Goal: Task Accomplishment & Management: Complete application form

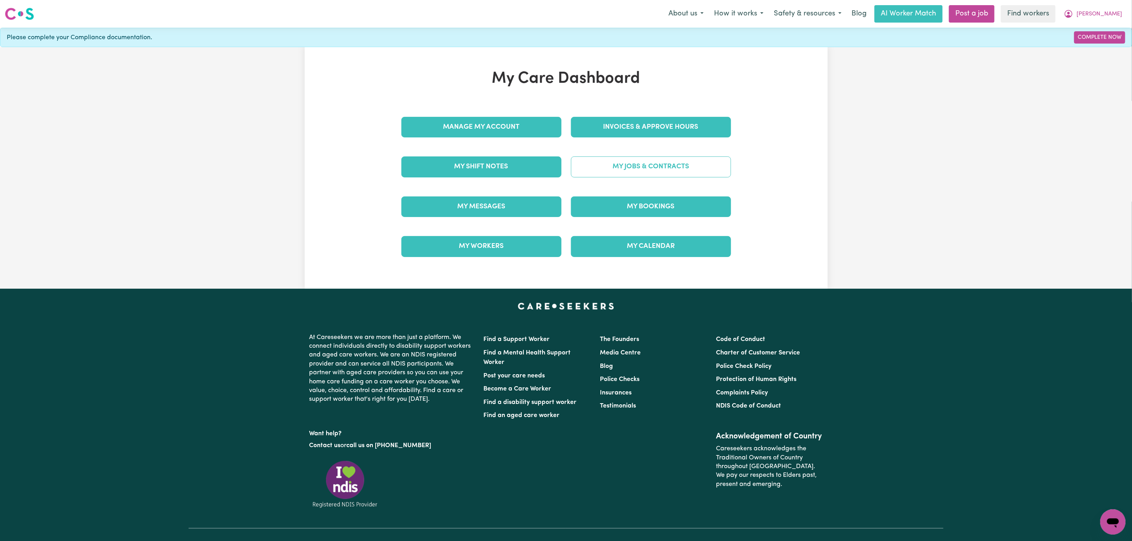
click at [630, 164] on link "My Jobs & Contracts" at bounding box center [651, 167] width 160 height 21
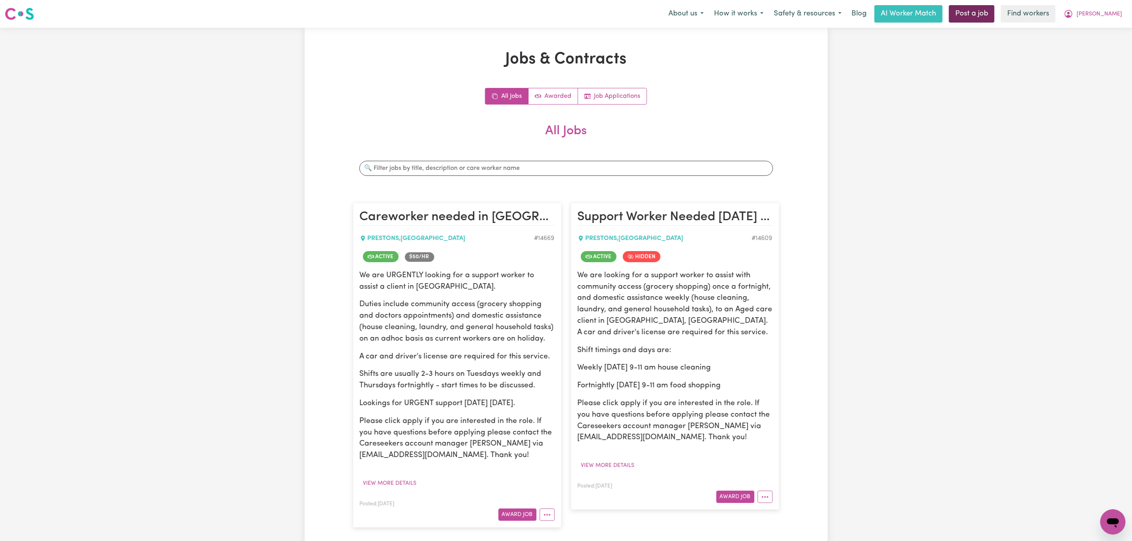
click at [994, 17] on link "Post a job" at bounding box center [972, 13] width 46 height 17
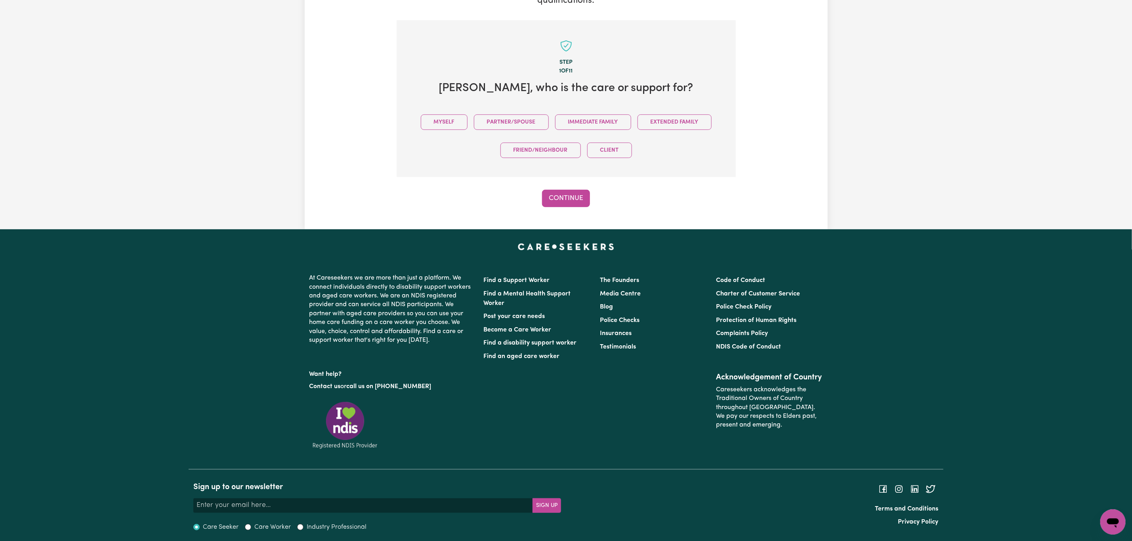
scroll to position [161, 0]
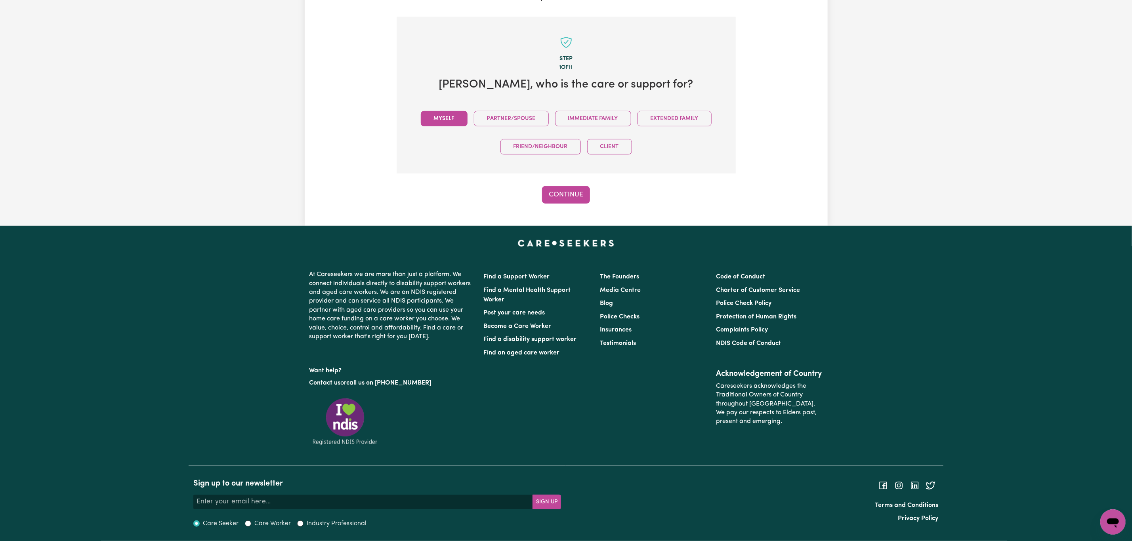
click at [435, 116] on button "Myself" at bounding box center [444, 118] width 47 height 15
click at [589, 186] on button "Continue" at bounding box center [566, 194] width 48 height 17
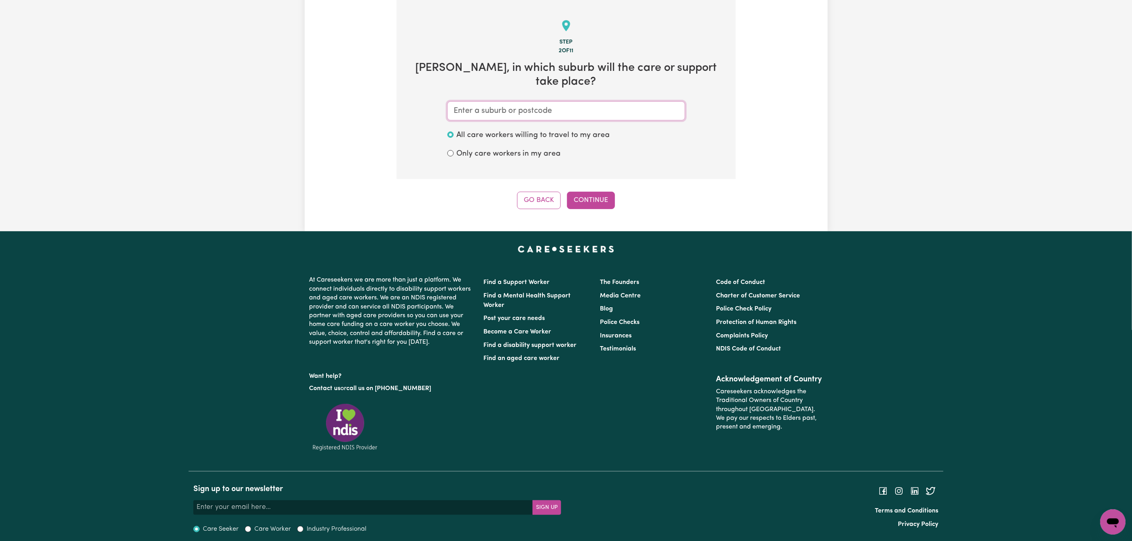
click at [556, 118] on input "text" at bounding box center [566, 110] width 238 height 19
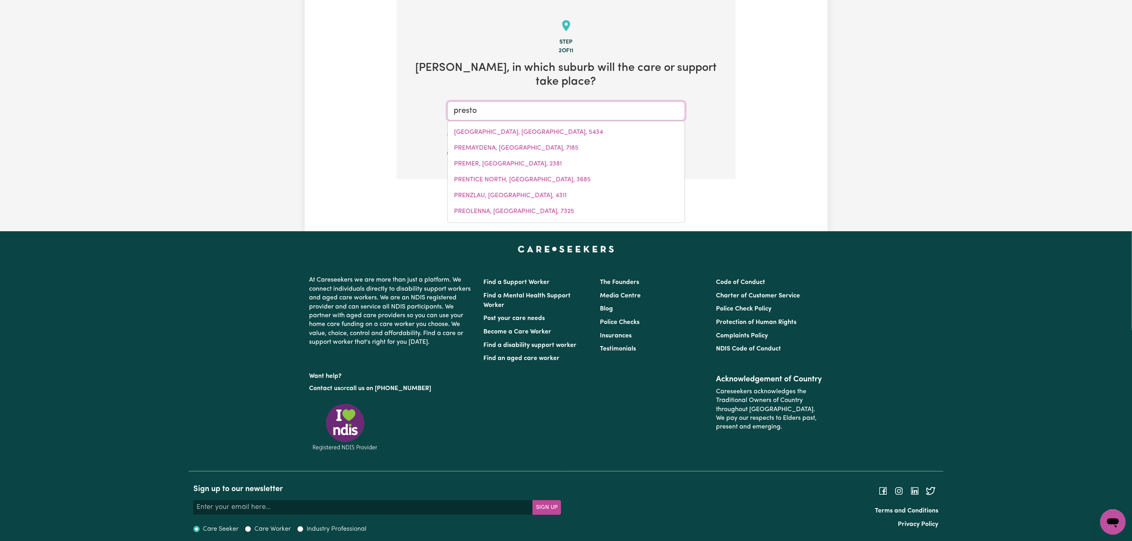
type input "[PERSON_NAME]"
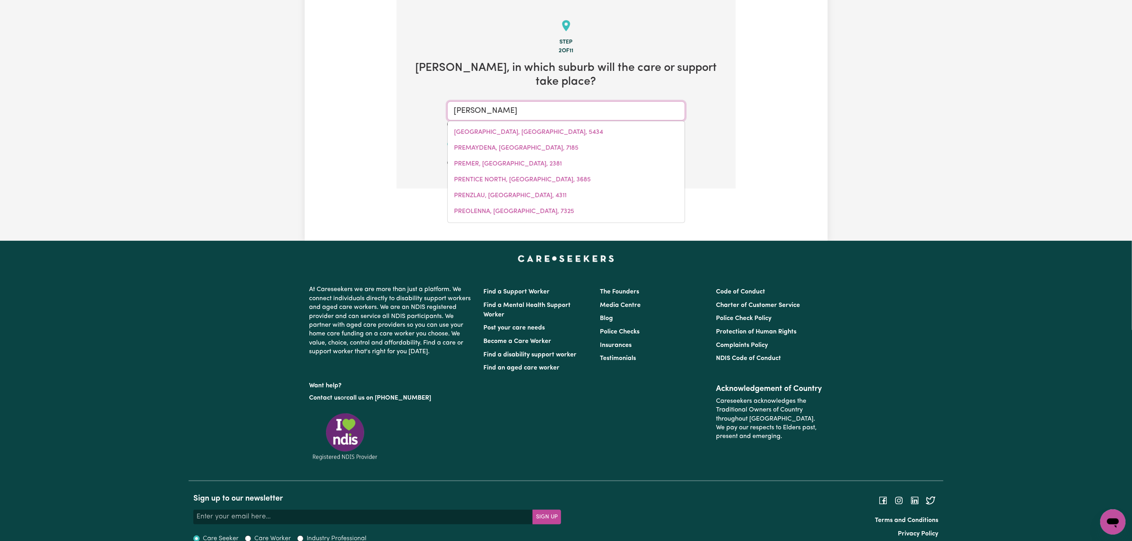
type input "[GEOGRAPHIC_DATA], [GEOGRAPHIC_DATA], 4352"
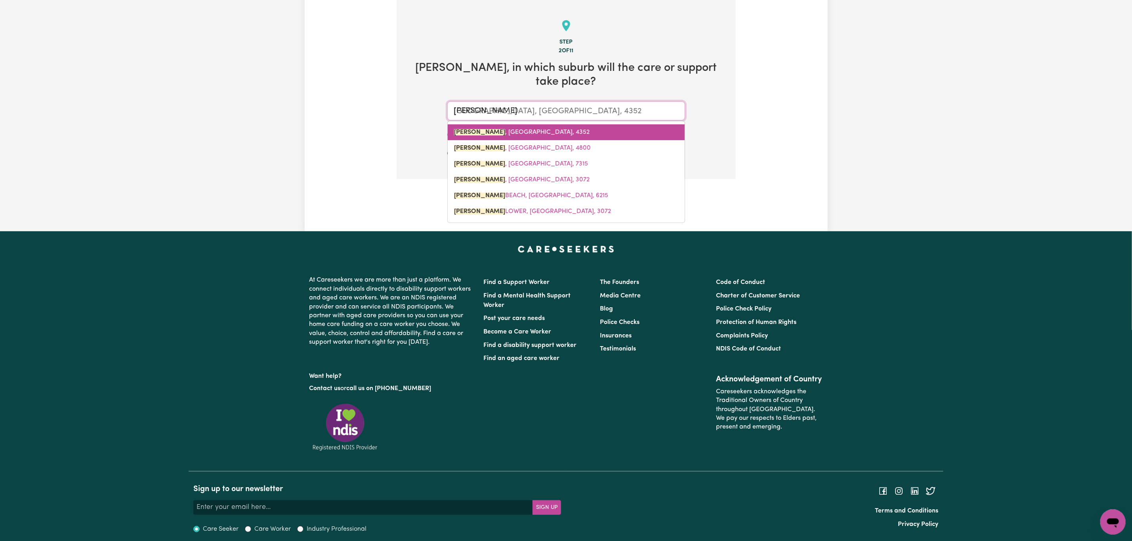
type input "prestons"
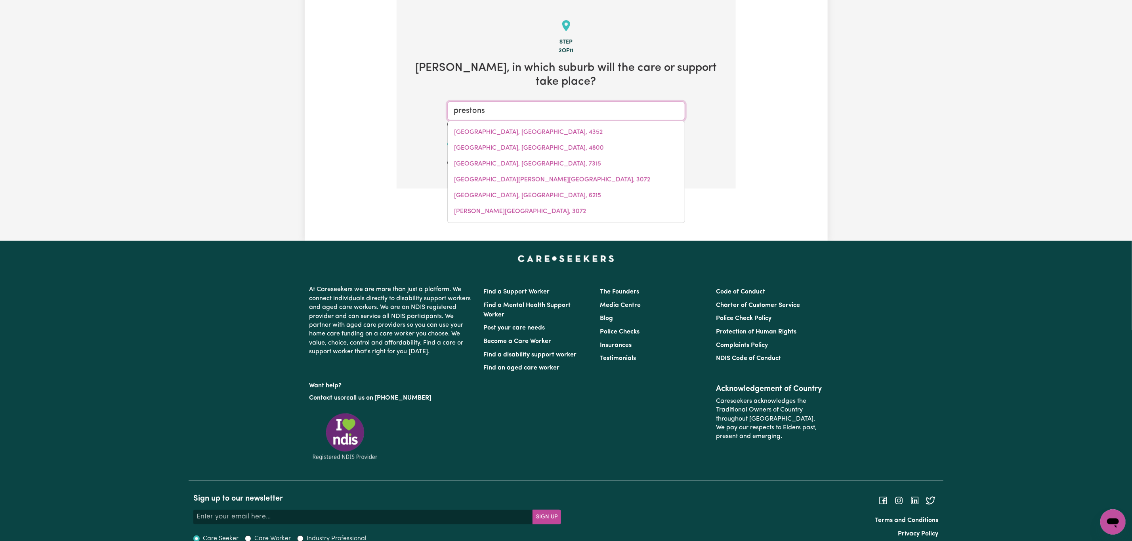
type input "[GEOGRAPHIC_DATA], [GEOGRAPHIC_DATA], 2170"
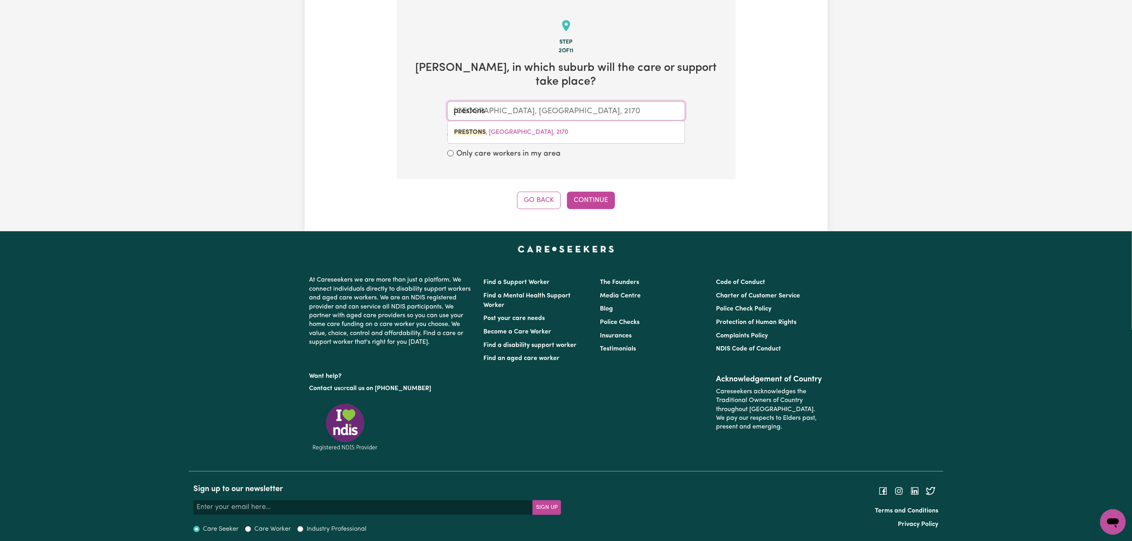
click at [542, 132] on span "[GEOGRAPHIC_DATA] , [GEOGRAPHIC_DATA], 2170" at bounding box center [511, 132] width 115 height 6
type input "[GEOGRAPHIC_DATA], [GEOGRAPHIC_DATA], 2170"
click at [576, 208] on button "Continue" at bounding box center [591, 200] width 48 height 17
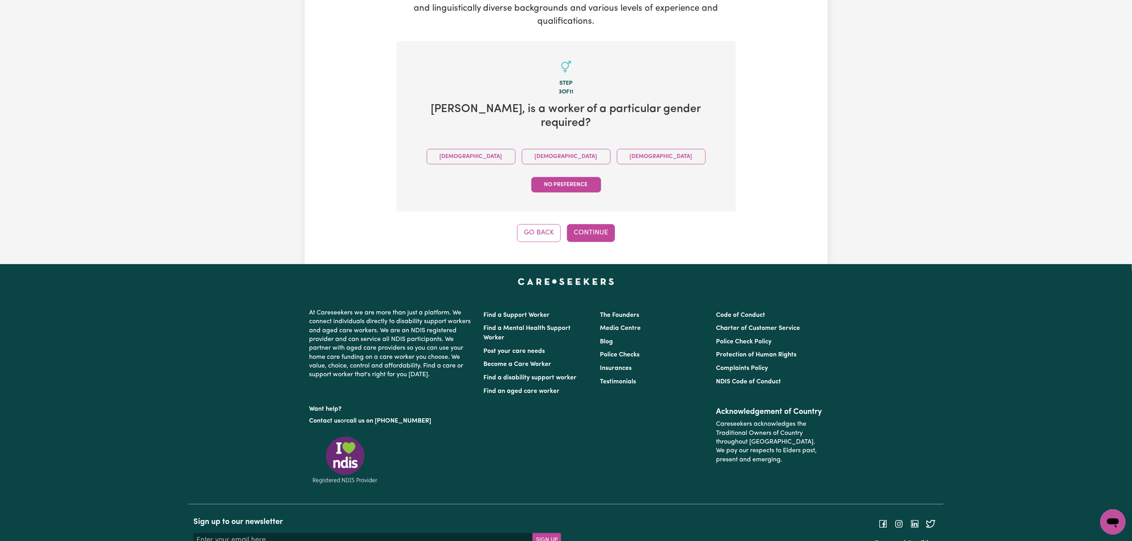
click at [494, 143] on div "[DEMOGRAPHIC_DATA] [DEMOGRAPHIC_DATA] [DEMOGRAPHIC_DATA] No preference" at bounding box center [566, 171] width 314 height 56
click at [526, 149] on button "[DEMOGRAPHIC_DATA]" at bounding box center [566, 156] width 89 height 15
click at [579, 224] on button "Continue" at bounding box center [591, 232] width 48 height 17
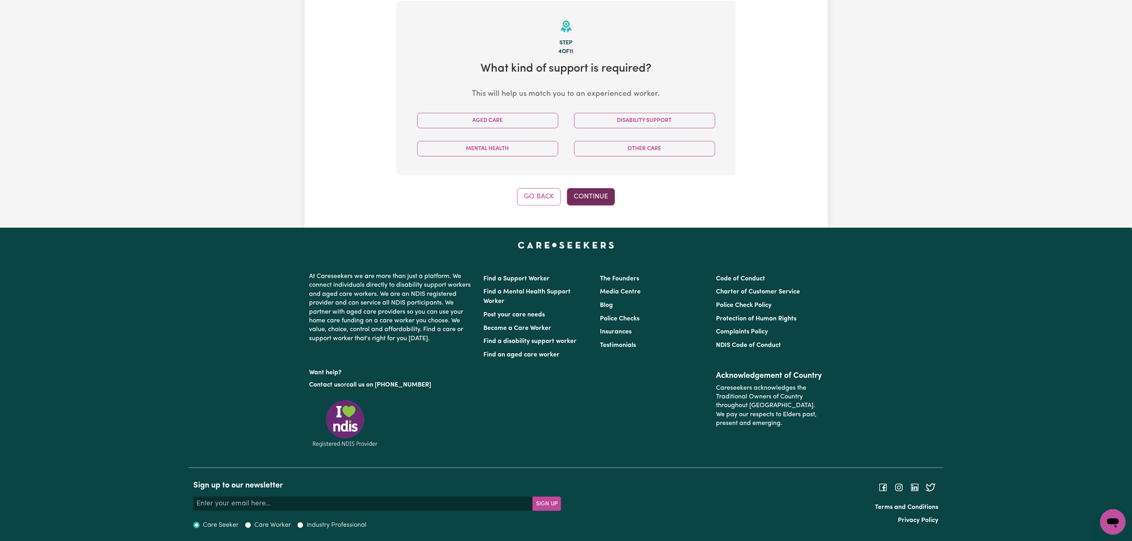
scroll to position [174, 0]
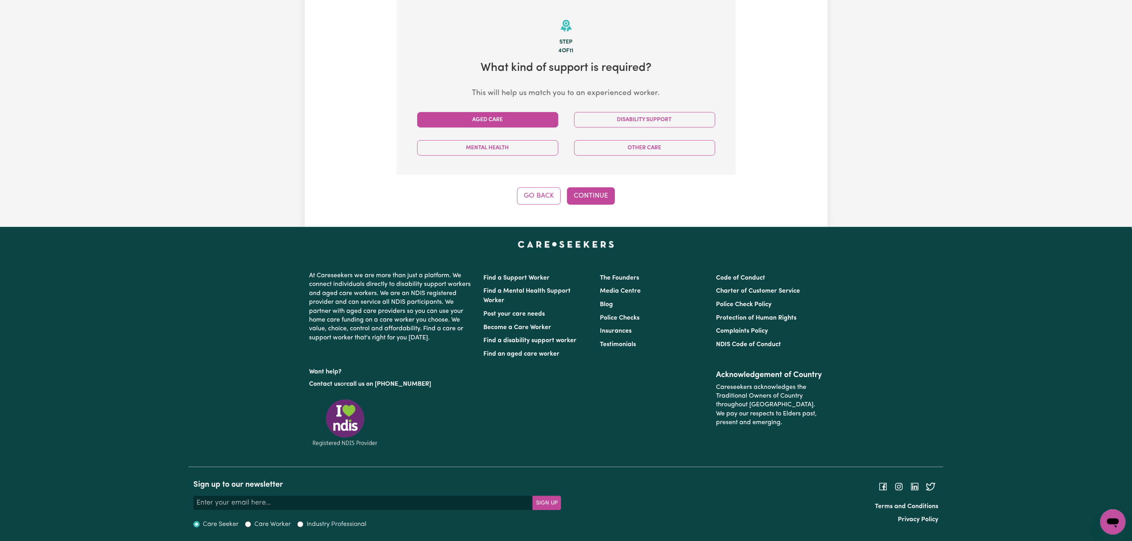
click at [544, 120] on button "Aged Care" at bounding box center [487, 119] width 141 height 15
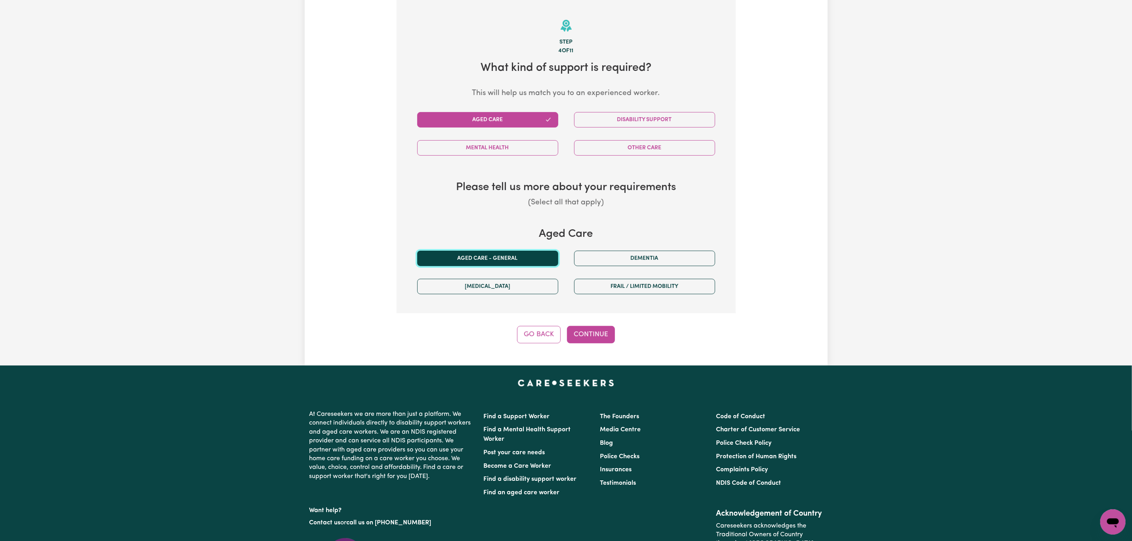
click at [497, 262] on button "Aged care - General" at bounding box center [487, 258] width 141 height 15
click at [592, 336] on button "Continue" at bounding box center [591, 334] width 48 height 17
select select "PRIVATELY"
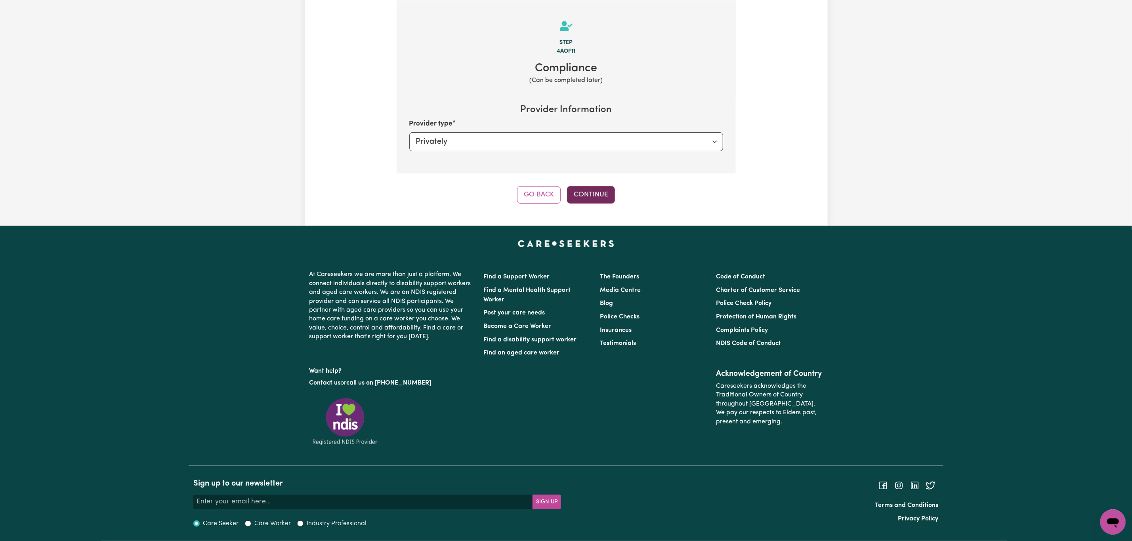
click at [599, 196] on button "Continue" at bounding box center [591, 194] width 48 height 17
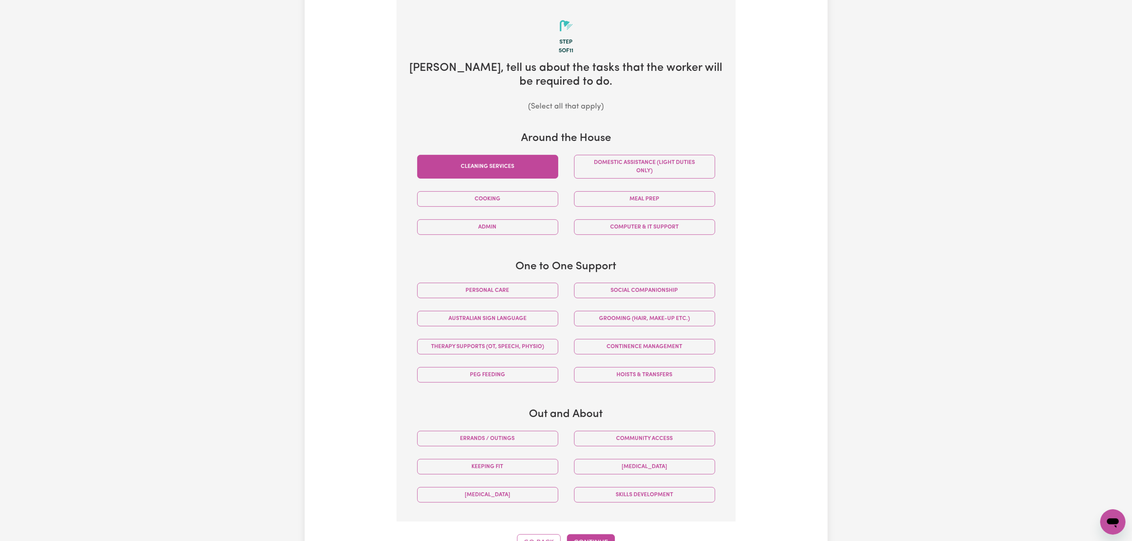
click at [535, 164] on button "Cleaning services" at bounding box center [487, 167] width 141 height 24
click at [641, 169] on button "Domestic assistance (light duties only)" at bounding box center [644, 167] width 141 height 24
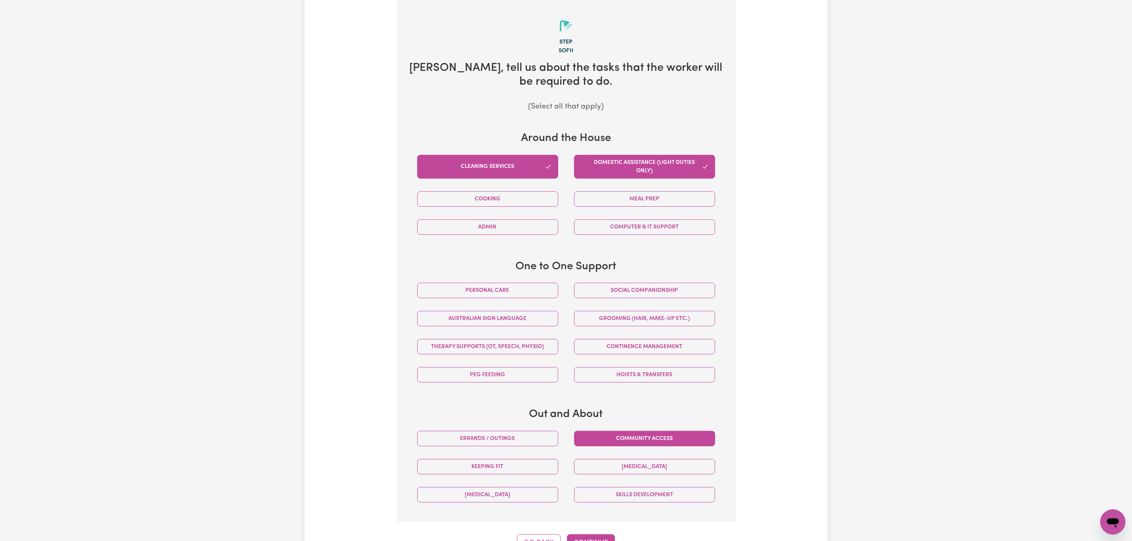
click at [594, 447] on button "Community access" at bounding box center [644, 438] width 141 height 15
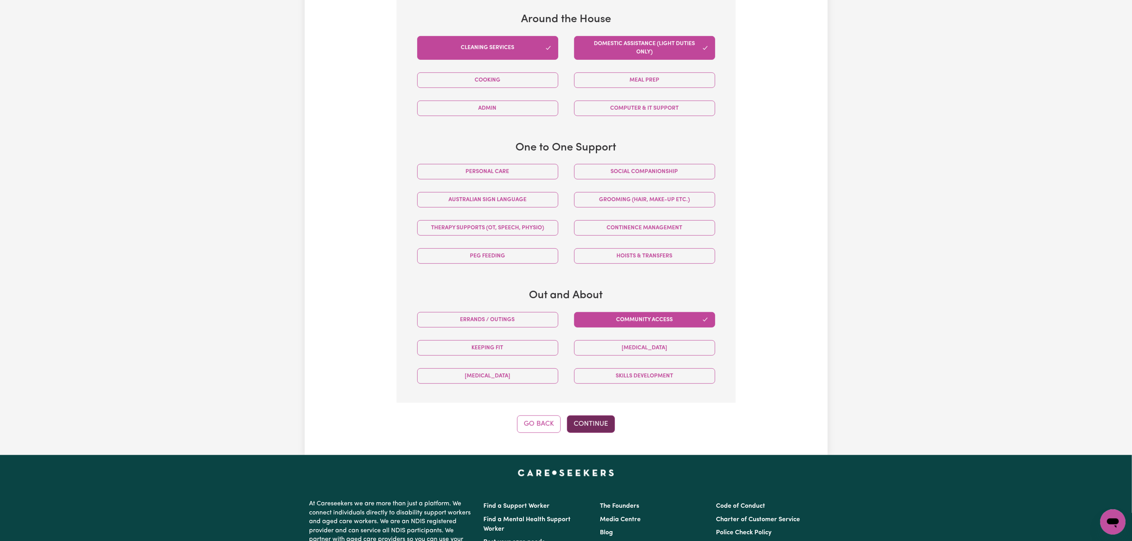
click at [594, 424] on button "Continue" at bounding box center [591, 424] width 48 height 17
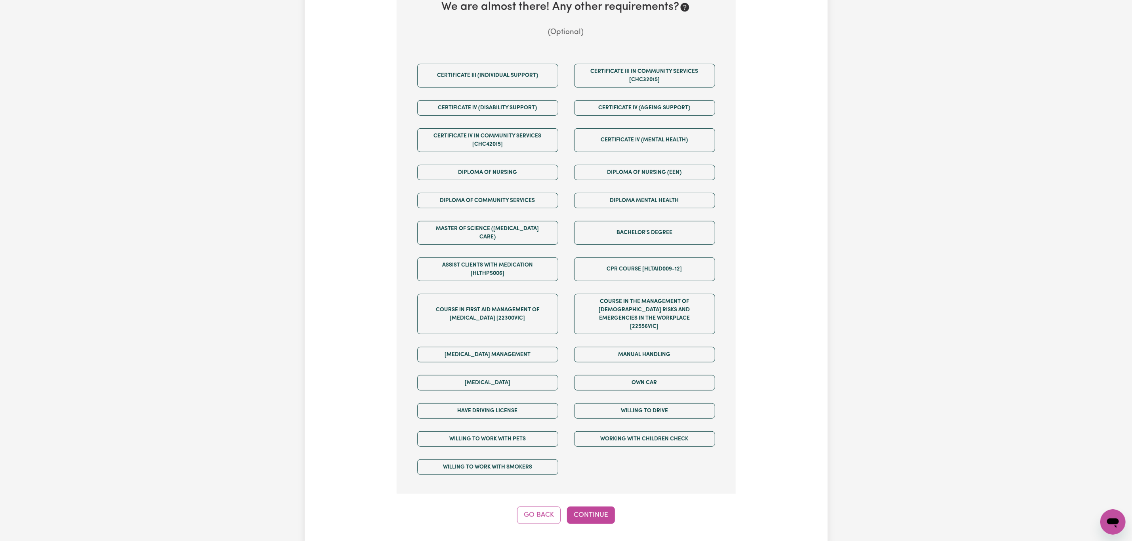
scroll to position [292, 0]
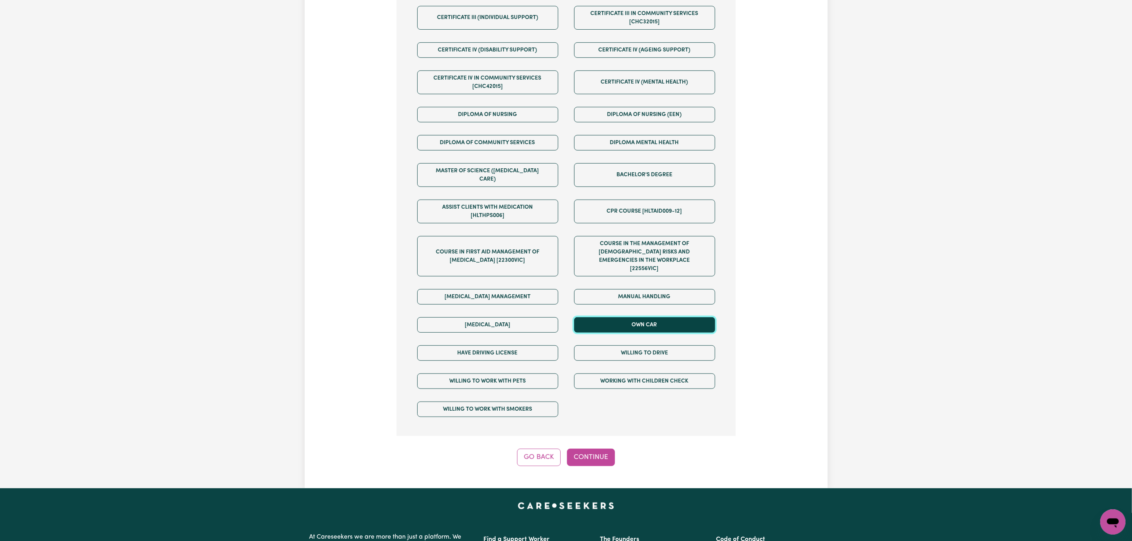
click at [632, 317] on button "Own Car" at bounding box center [644, 324] width 141 height 15
click at [514, 345] on button "Have driving license" at bounding box center [487, 352] width 141 height 15
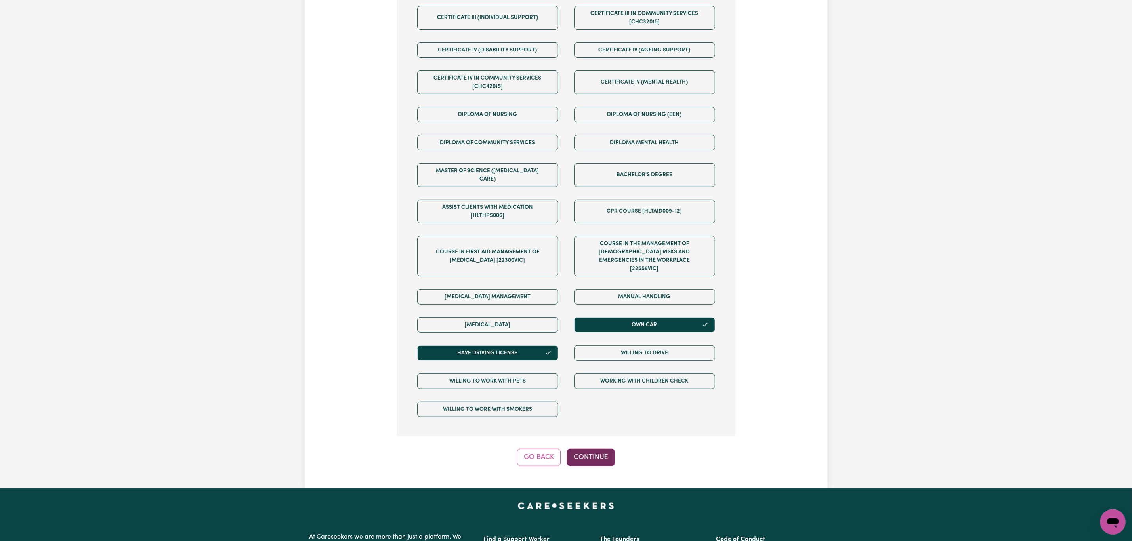
click at [596, 449] on button "Continue" at bounding box center [591, 457] width 48 height 17
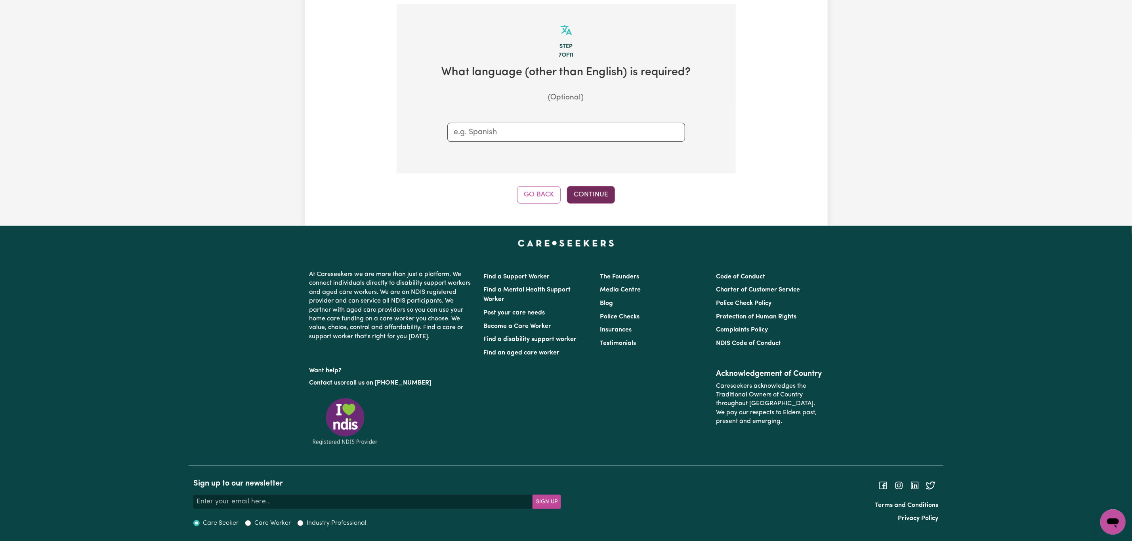
click at [598, 189] on button "Continue" at bounding box center [591, 194] width 48 height 17
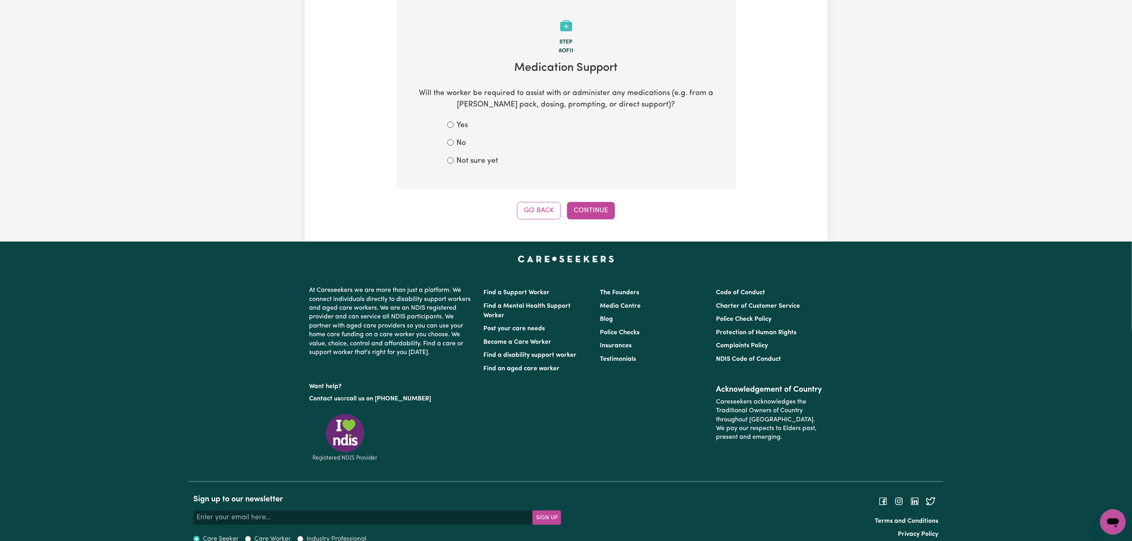
click at [466, 144] on div "No" at bounding box center [566, 143] width 238 height 11
click at [454, 143] on div "No" at bounding box center [566, 143] width 238 height 11
click at [451, 144] on input "No" at bounding box center [450, 142] width 6 height 6
radio input "true"
click at [598, 210] on button "Continue" at bounding box center [591, 210] width 48 height 17
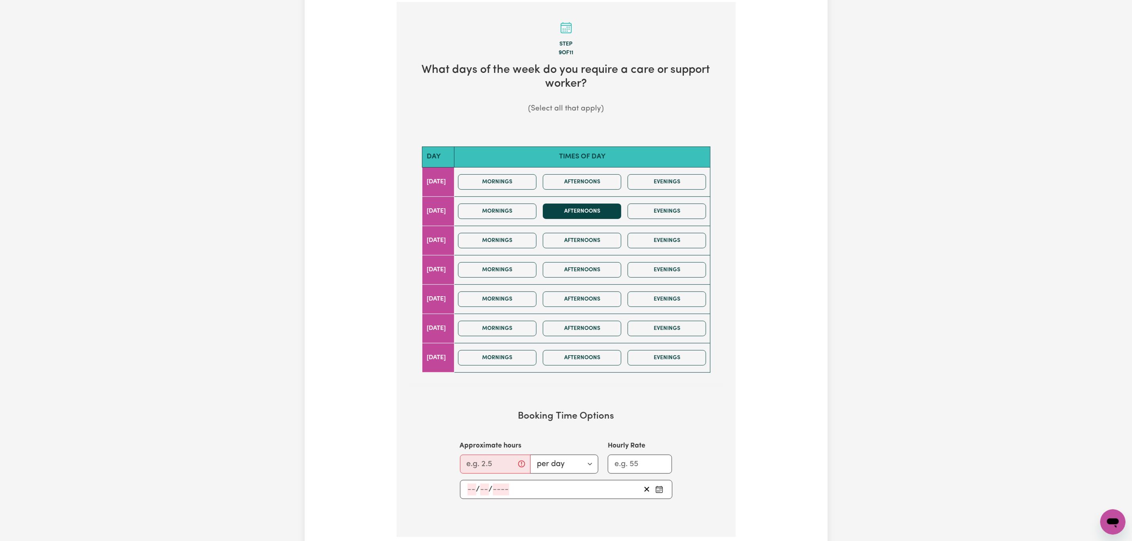
scroll to position [178, 0]
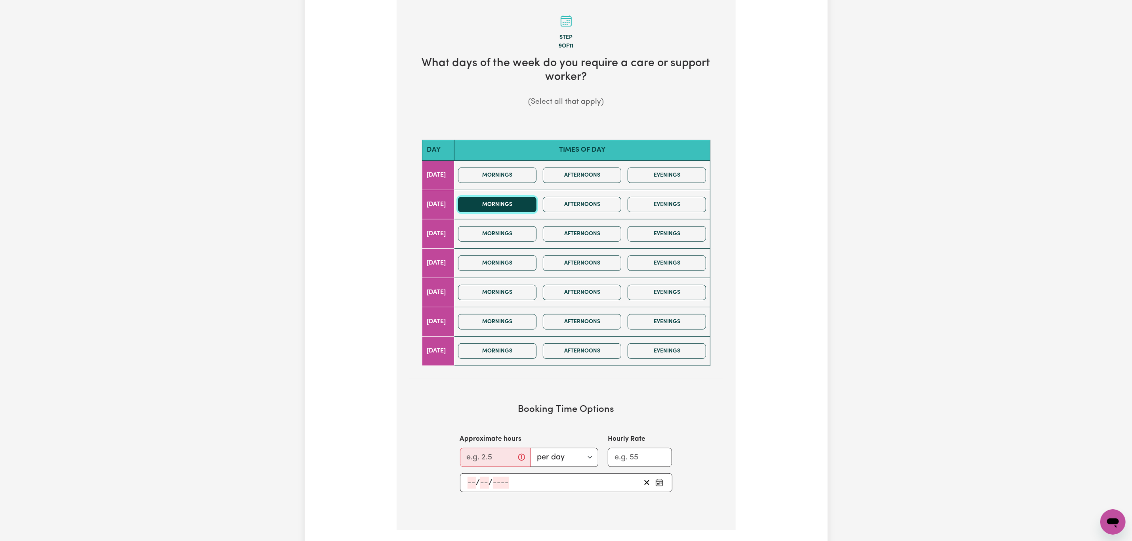
click at [536, 207] on button "Mornings" at bounding box center [497, 204] width 78 height 15
click at [533, 266] on button "Mornings" at bounding box center [497, 263] width 78 height 15
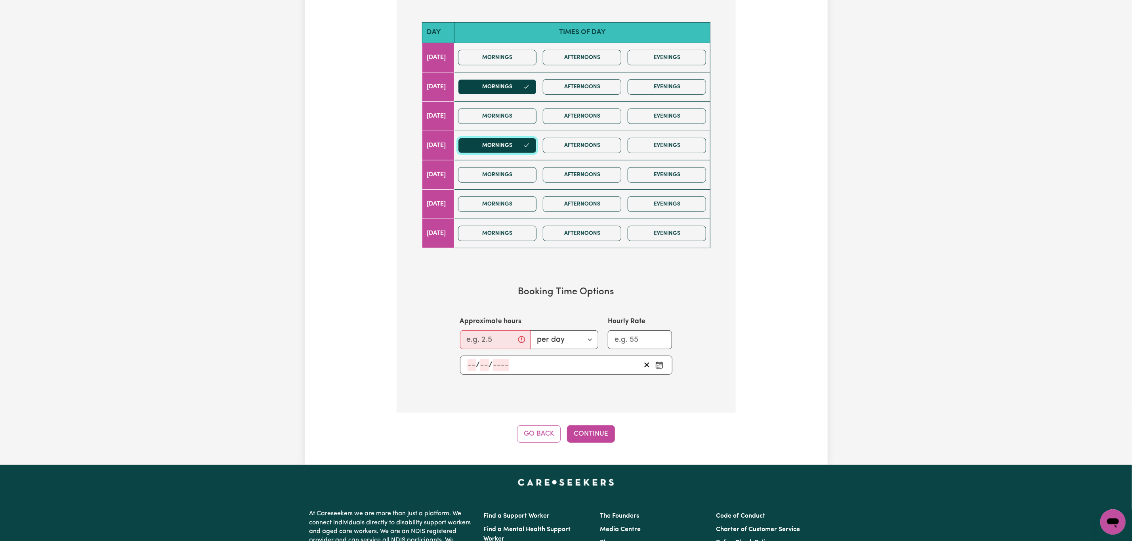
scroll to position [297, 0]
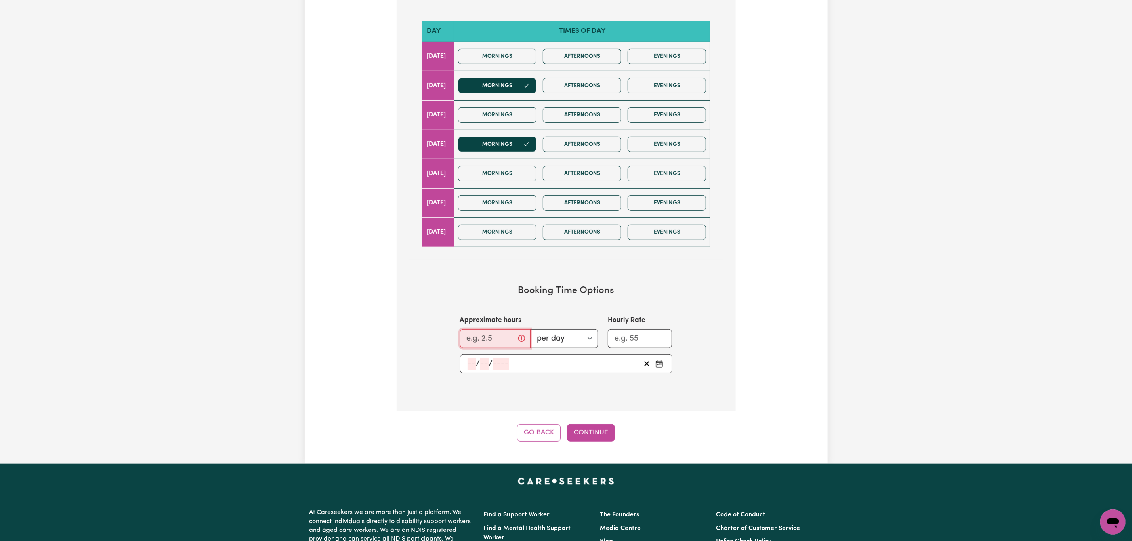
click at [493, 344] on input "Approximate hours" at bounding box center [495, 338] width 71 height 19
type input "2"
click at [536, 368] on div "/ /" at bounding box center [554, 364] width 174 height 12
click at [496, 308] on button "7" at bounding box center [490, 305] width 20 height 14
type input "[DATE]"
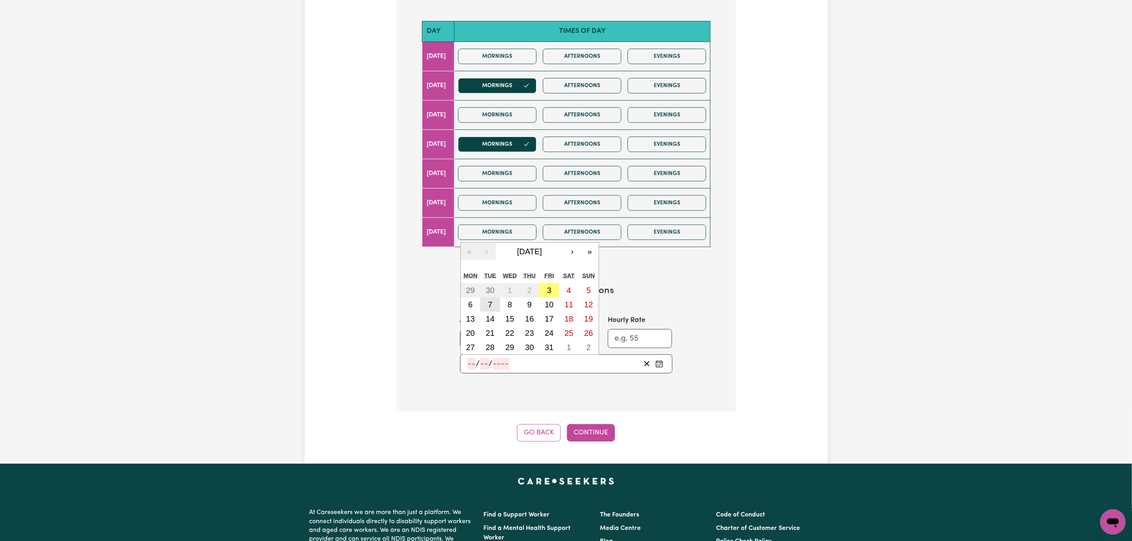
type input "7"
type input "10"
type input "2025"
click at [588, 435] on button "Continue" at bounding box center [591, 432] width 48 height 17
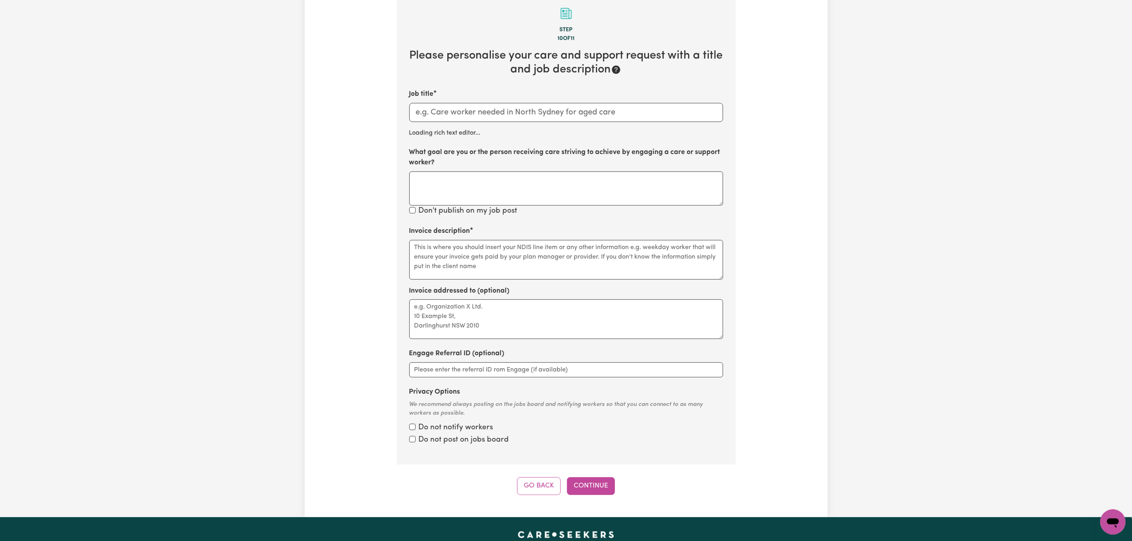
scroll to position [174, 0]
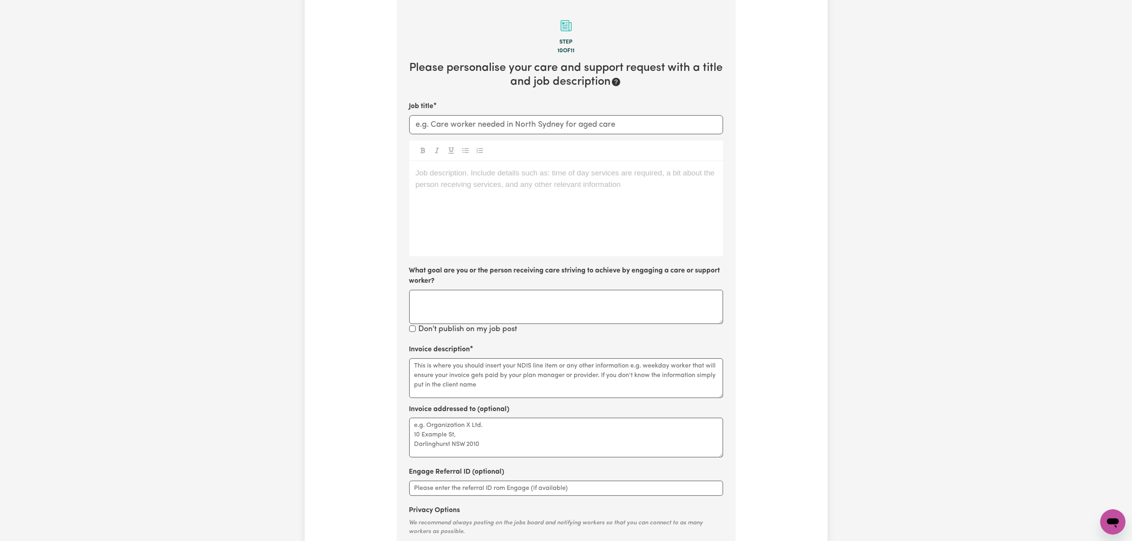
click at [460, 185] on div "Job description. Include details such as: time of day services are required, a …" at bounding box center [566, 208] width 314 height 95
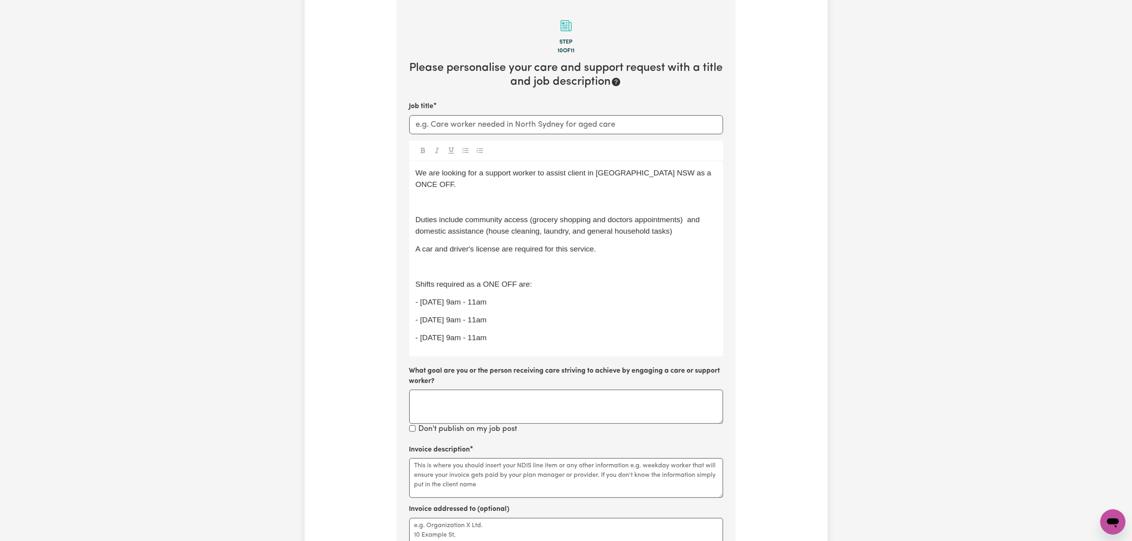
click at [467, 198] on div "We are looking for a support worker to assist client in [GEOGRAPHIC_DATA] NSW a…" at bounding box center [566, 258] width 314 height 195
click at [462, 197] on p "﻿" at bounding box center [566, 202] width 301 height 11
click at [444, 261] on p "﻿" at bounding box center [566, 266] width 301 height 11
click at [488, 122] on input "Job title" at bounding box center [566, 124] width 314 height 19
paste input "Careworker needed in [GEOGRAPHIC_DATA]"
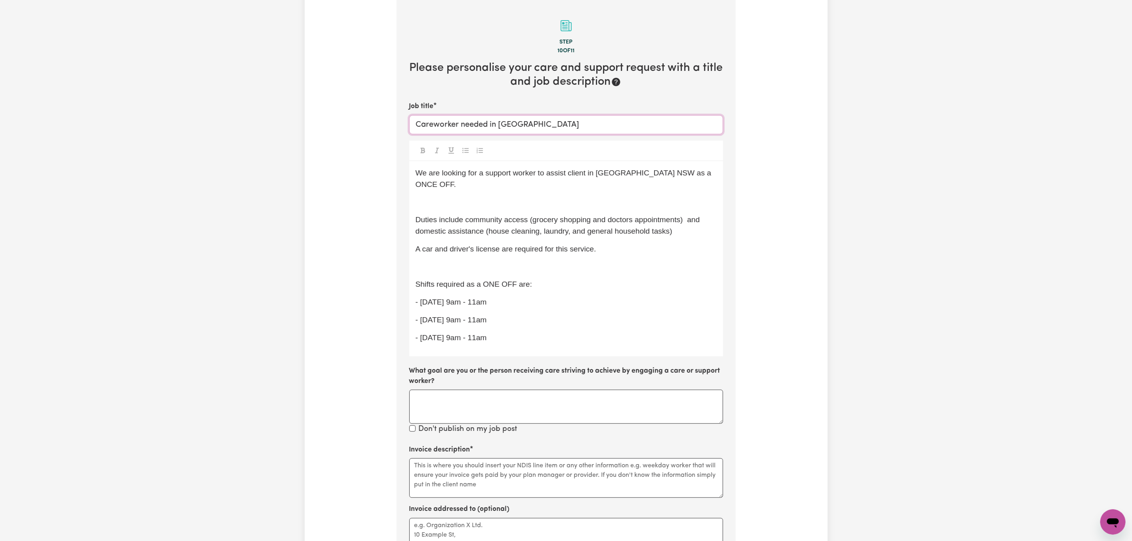
type input "Careworker needed in [GEOGRAPHIC_DATA]"
click at [443, 173] on span "We are looking for a support worker to assist client in [GEOGRAPHIC_DATA] NSW a…" at bounding box center [565, 179] width 298 height 20
click at [440, 173] on span "We are looking for a support worker to assist client in [GEOGRAPHIC_DATA] NSW a…" at bounding box center [565, 179] width 298 height 20
click at [547, 340] on p "- [DATE] 9am - 11am" at bounding box center [566, 337] width 301 height 11
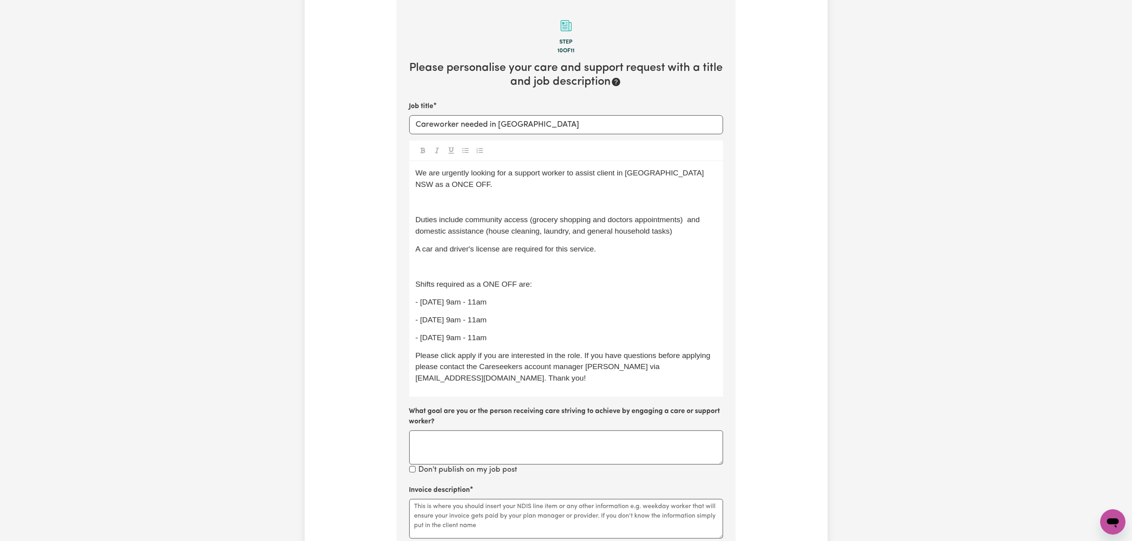
click at [434, 202] on p "﻿" at bounding box center [566, 202] width 301 height 11
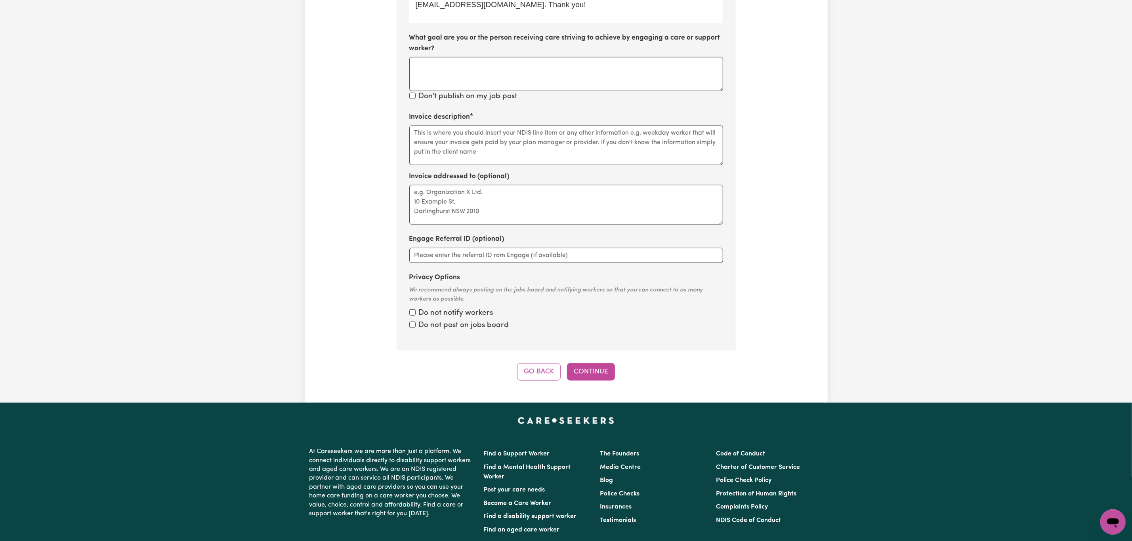
scroll to position [530, 0]
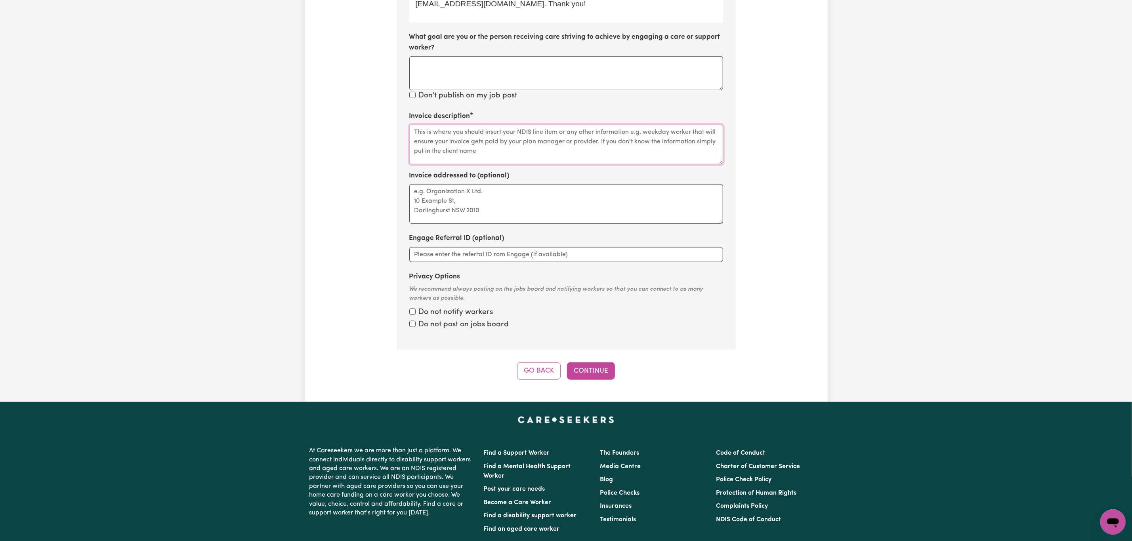
click at [544, 151] on textarea "Invoice description" at bounding box center [566, 145] width 314 height 40
type textarea "m"
type textarea "n/a"
click at [601, 375] on button "Continue" at bounding box center [591, 371] width 48 height 17
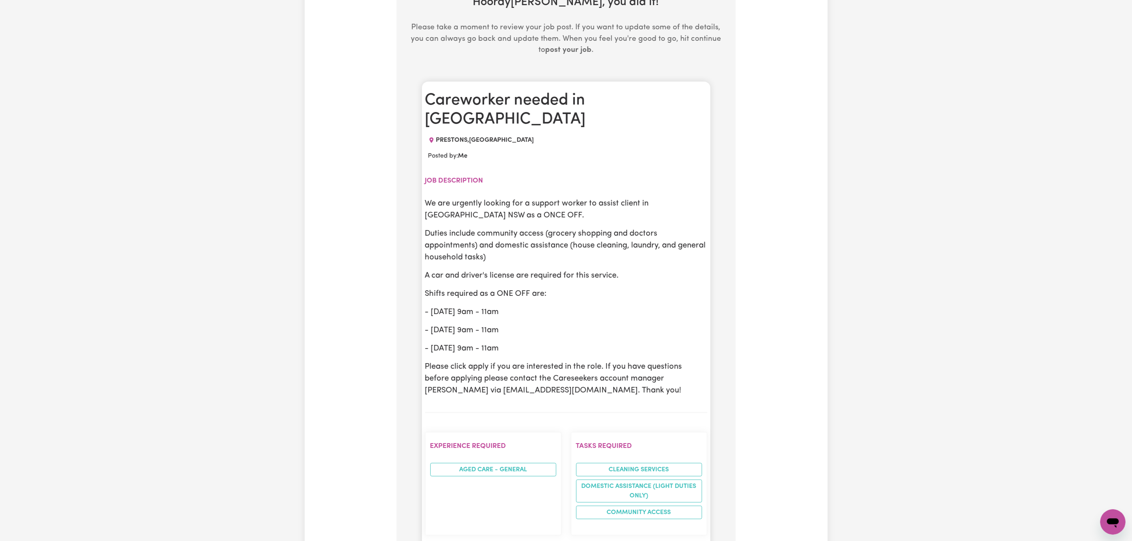
scroll to position [174, 0]
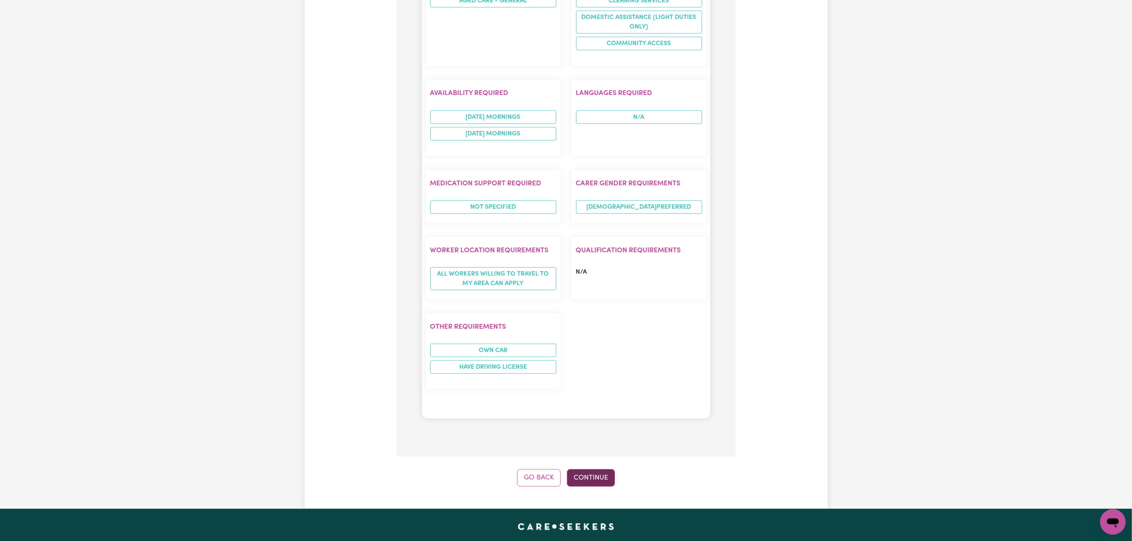
click at [605, 470] on button "Continue" at bounding box center [591, 478] width 48 height 17
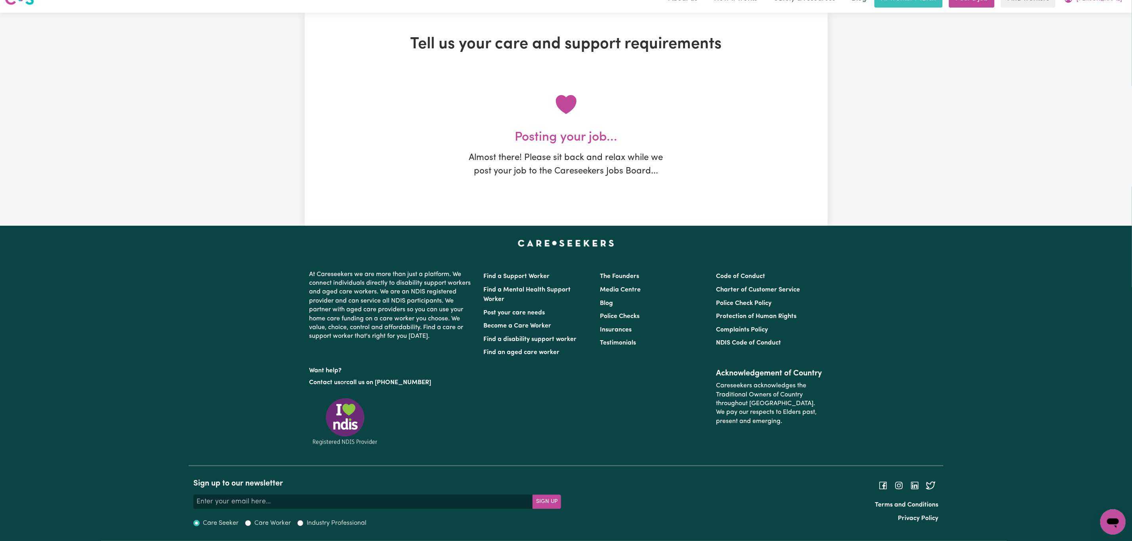
scroll to position [0, 0]
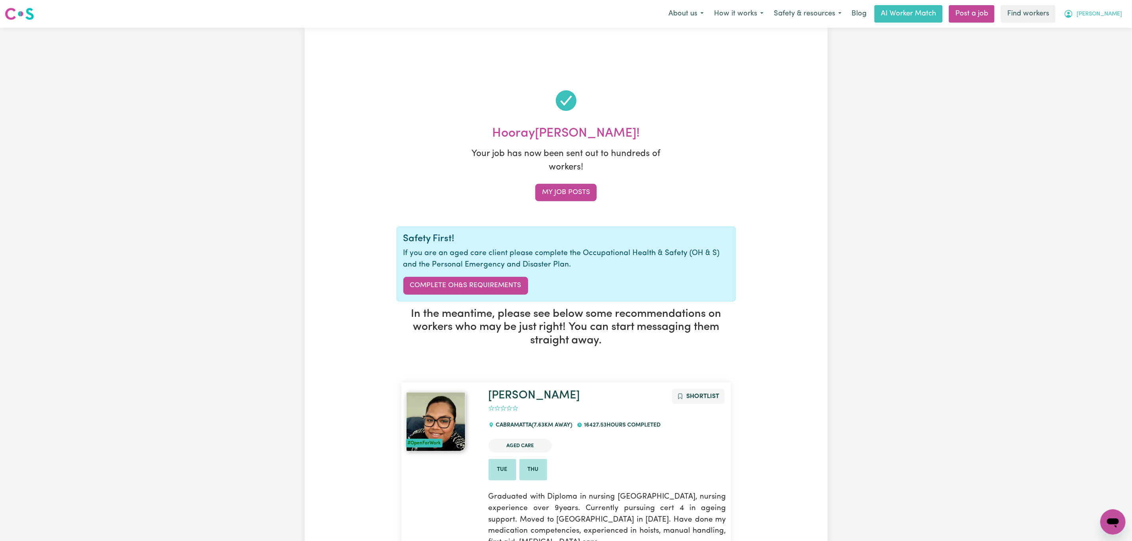
click at [1107, 12] on span "[PERSON_NAME]" at bounding box center [1099, 14] width 46 height 9
click at [1118, 10] on button "[PERSON_NAME]" at bounding box center [1093, 14] width 69 height 17
click at [1073, 17] on icon "My Account" at bounding box center [1069, 14] width 10 height 10
click at [1089, 49] on link "Logout" at bounding box center [1095, 45] width 63 height 15
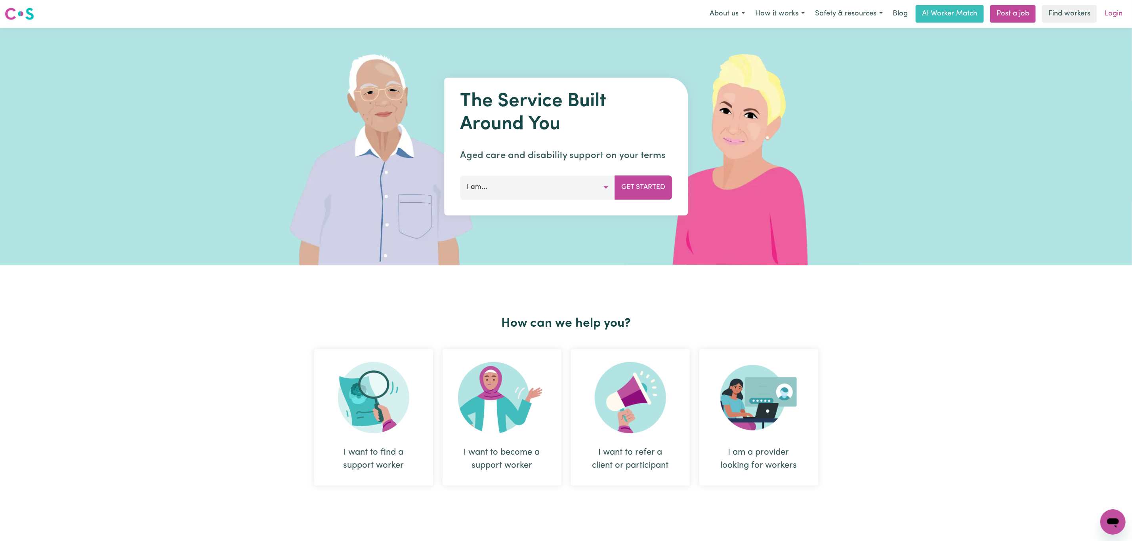
click at [1108, 15] on link "Login" at bounding box center [1113, 13] width 27 height 17
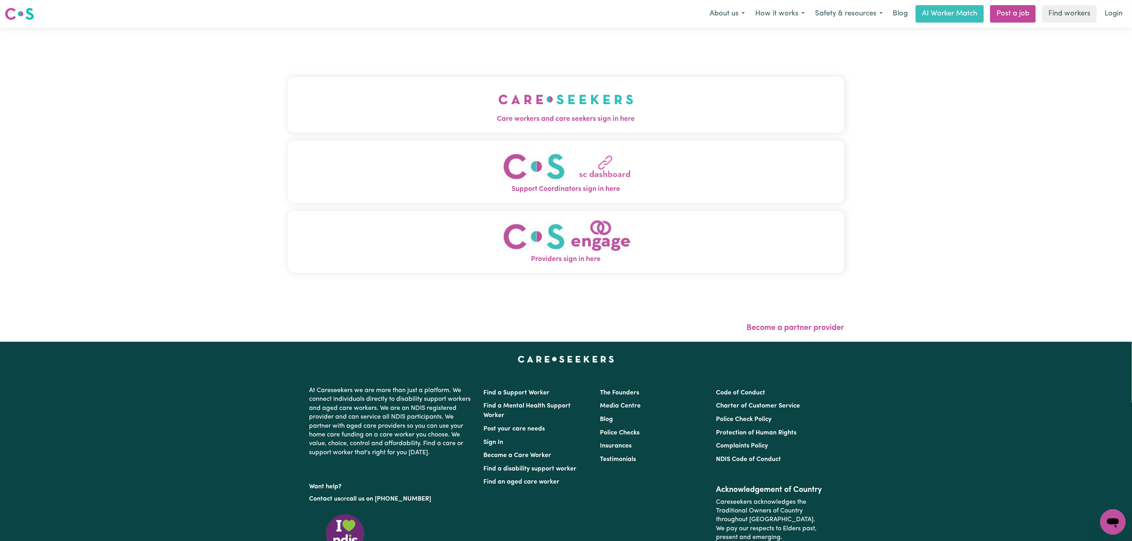
click at [535, 95] on img "Care workers and care seekers sign in here" at bounding box center [565, 99] width 135 height 29
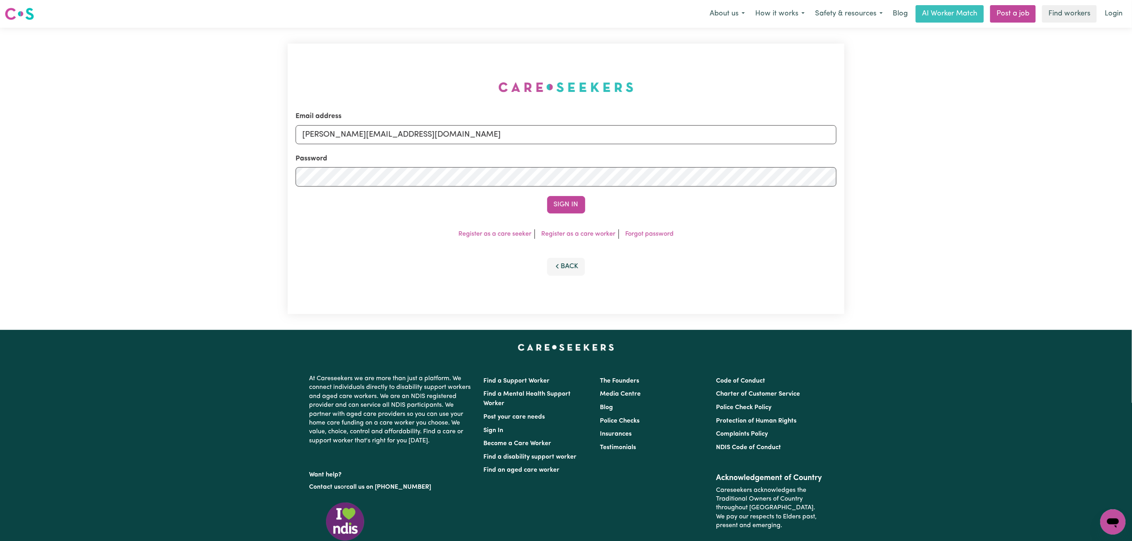
click at [361, 145] on form "Email address [PERSON_NAME][EMAIL_ADDRESS][DOMAIN_NAME] Password Sign In" at bounding box center [566, 162] width 541 height 102
click at [371, 127] on input "[PERSON_NAME][EMAIL_ADDRESS][DOMAIN_NAME]" at bounding box center [566, 134] width 541 height 19
drag, startPoint x: 345, startPoint y: 132, endPoint x: 604, endPoint y: 140, distance: 259.6
click at [604, 139] on input "[EMAIL_ADDRESS][PERSON_NAME][DOMAIN_NAME]" at bounding box center [566, 134] width 541 height 19
type input "[EMAIL_ADDRESS][DOMAIN_NAME]"
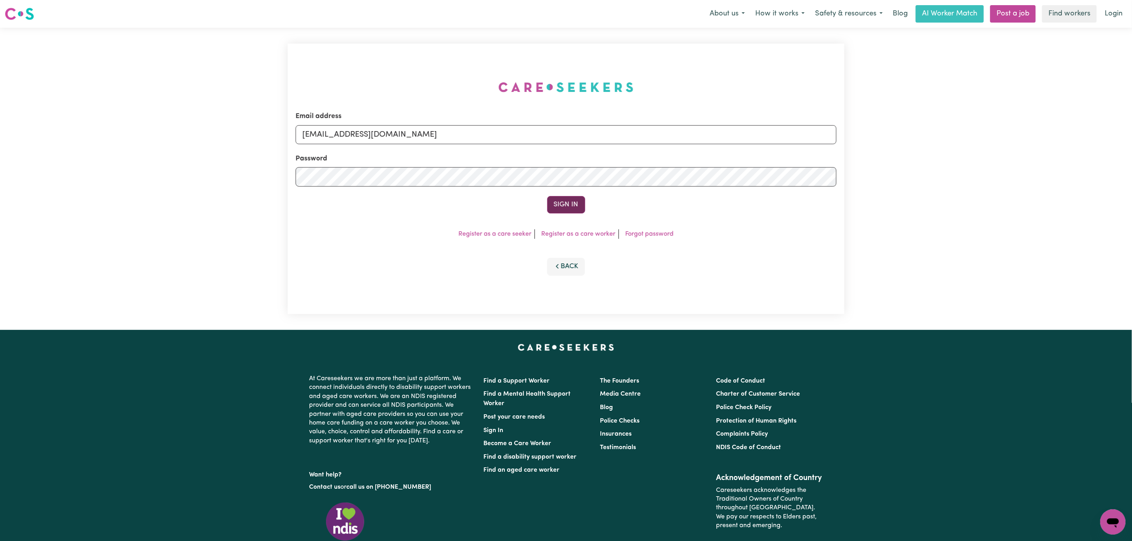
click at [555, 208] on button "Sign In" at bounding box center [566, 204] width 38 height 17
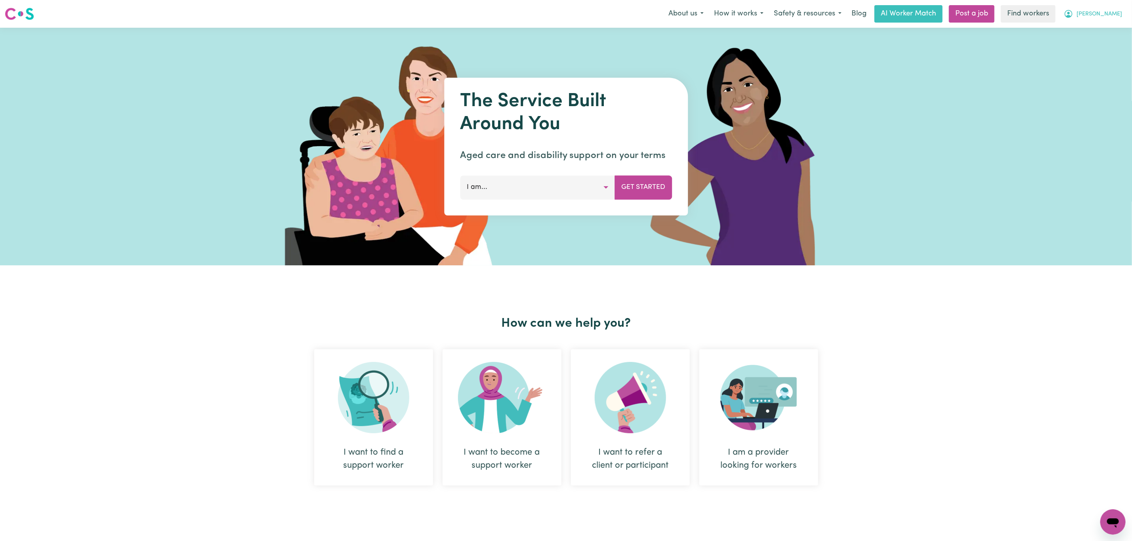
click at [1118, 8] on button "Norman" at bounding box center [1093, 14] width 69 height 17
click at [1084, 40] on link "Logout" at bounding box center [1095, 45] width 63 height 15
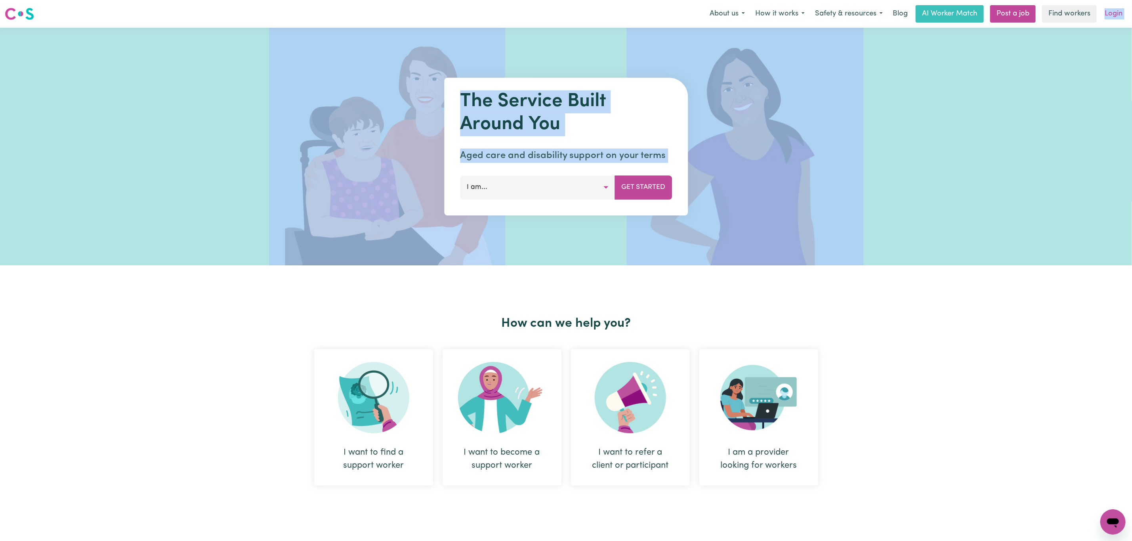
drag, startPoint x: 1084, startPoint y: 40, endPoint x: 1103, endPoint y: 16, distance: 31.3
click at [1110, 11] on link "Login" at bounding box center [1113, 13] width 27 height 17
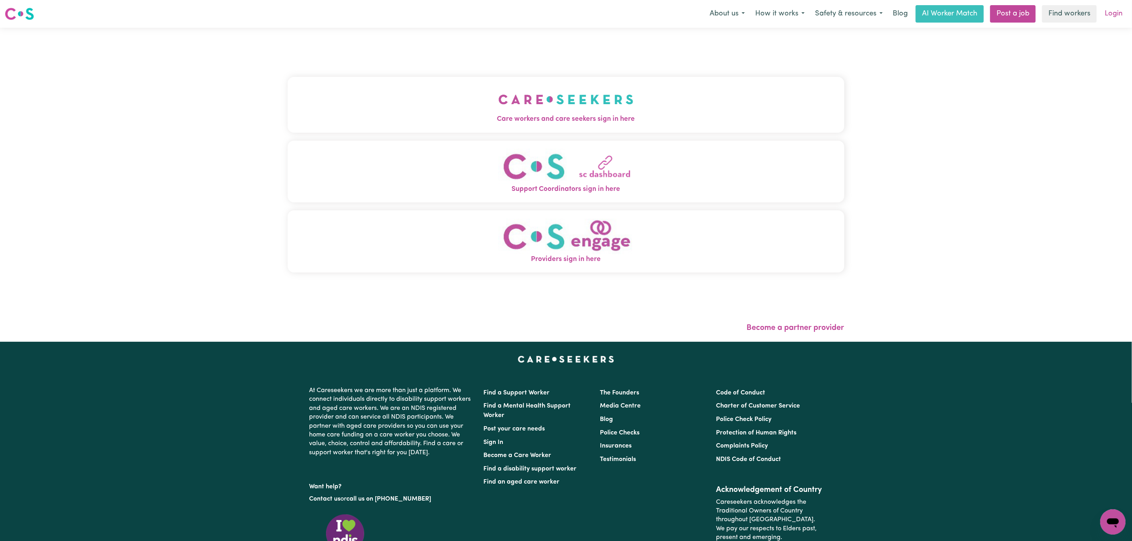
click at [1120, 11] on link "Login" at bounding box center [1113, 13] width 27 height 17
click at [695, 77] on button "Care workers and care seekers sign in here" at bounding box center [566, 104] width 557 height 55
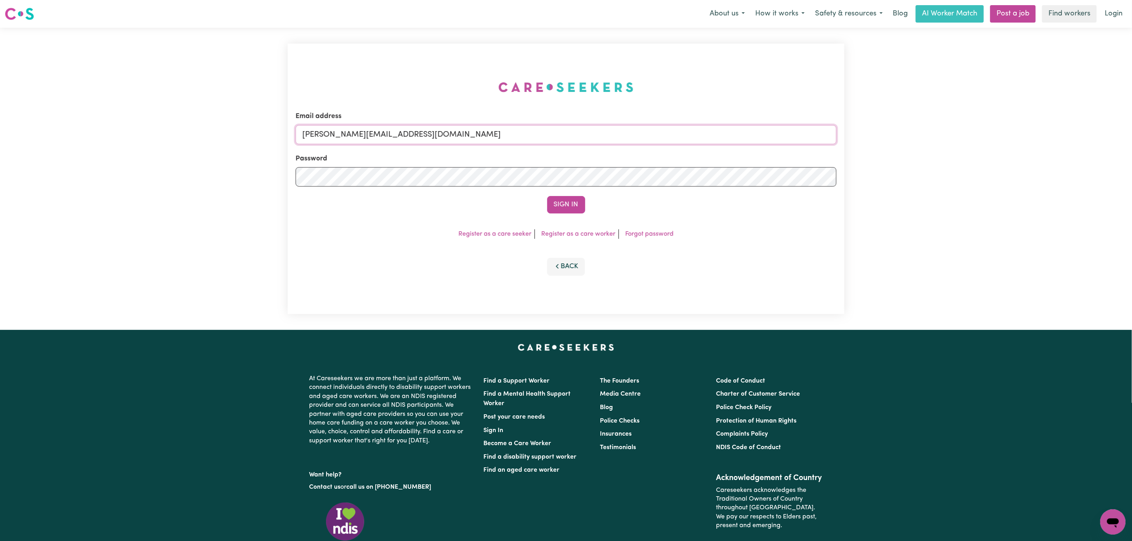
drag, startPoint x: 399, startPoint y: 138, endPoint x: 401, endPoint y: 144, distance: 6.3
click at [399, 138] on input "mikayla+engage@careseekers.com.au" at bounding box center [566, 134] width 541 height 19
drag, startPoint x: 346, startPoint y: 136, endPoint x: 550, endPoint y: 137, distance: 204.0
click at [550, 137] on input "[EMAIL_ADDRESS][PERSON_NAME][DOMAIN_NAME]" at bounding box center [566, 134] width 541 height 19
type input "superuser~NormanSinclairICARE@careseekers.com.au"
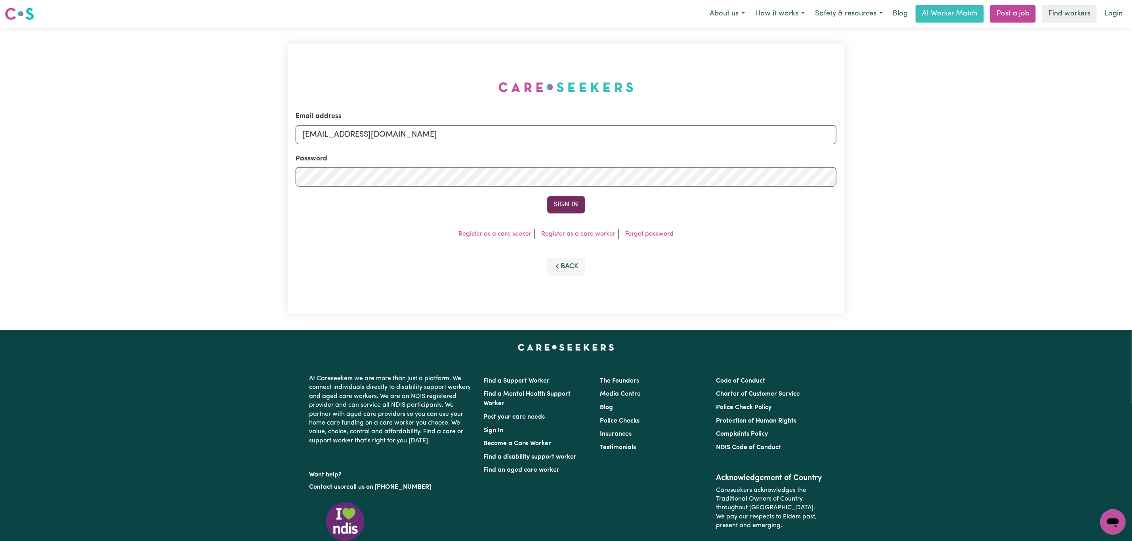
click at [549, 202] on button "Sign In" at bounding box center [566, 204] width 38 height 17
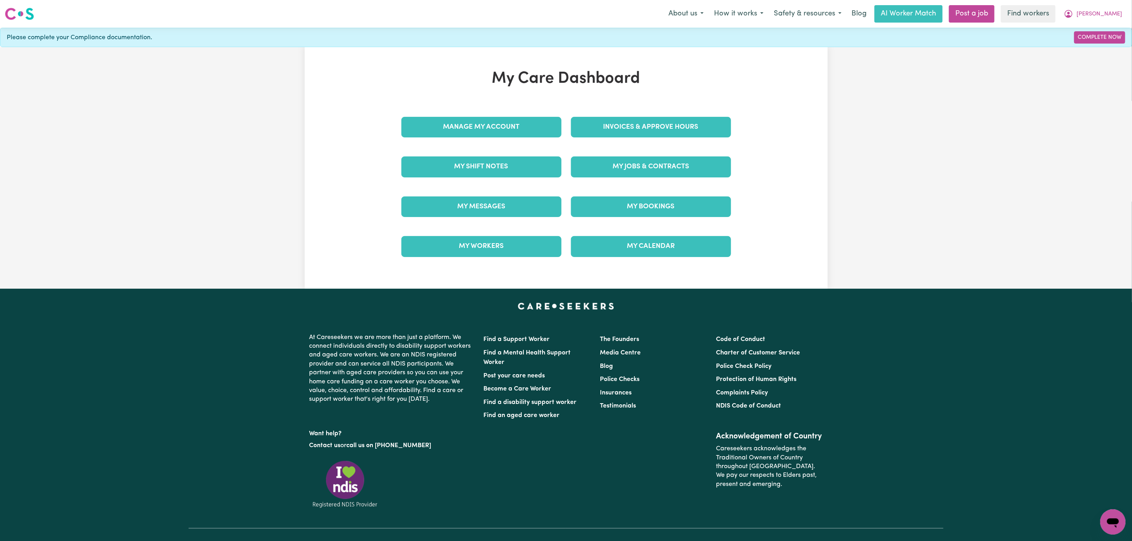
click at [616, 147] on div "Invoices & Approve Hours" at bounding box center [651, 127] width 170 height 40
click at [613, 167] on link "My Jobs & Contracts" at bounding box center [651, 167] width 160 height 21
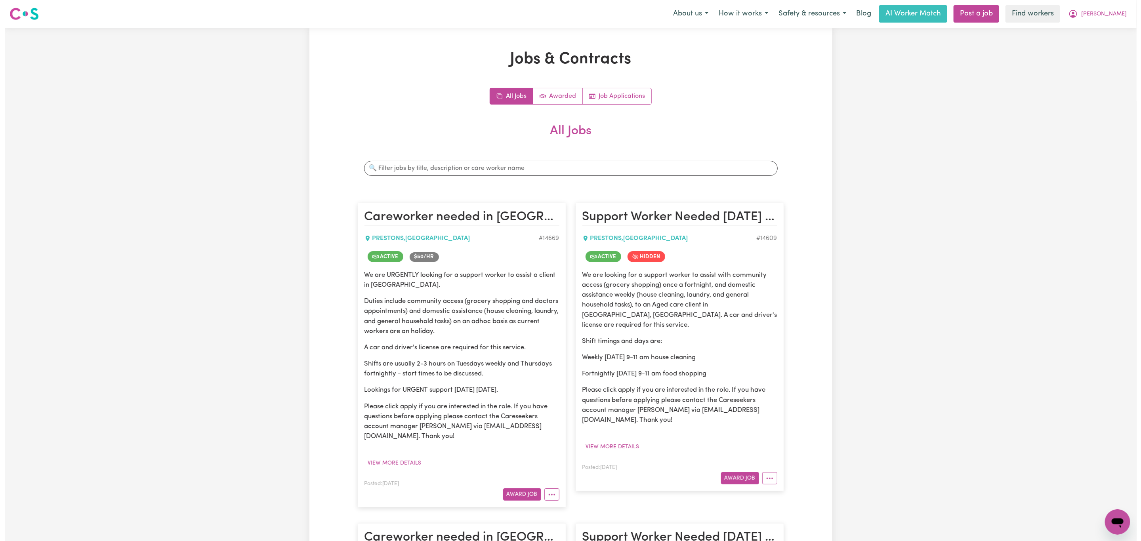
scroll to position [59, 0]
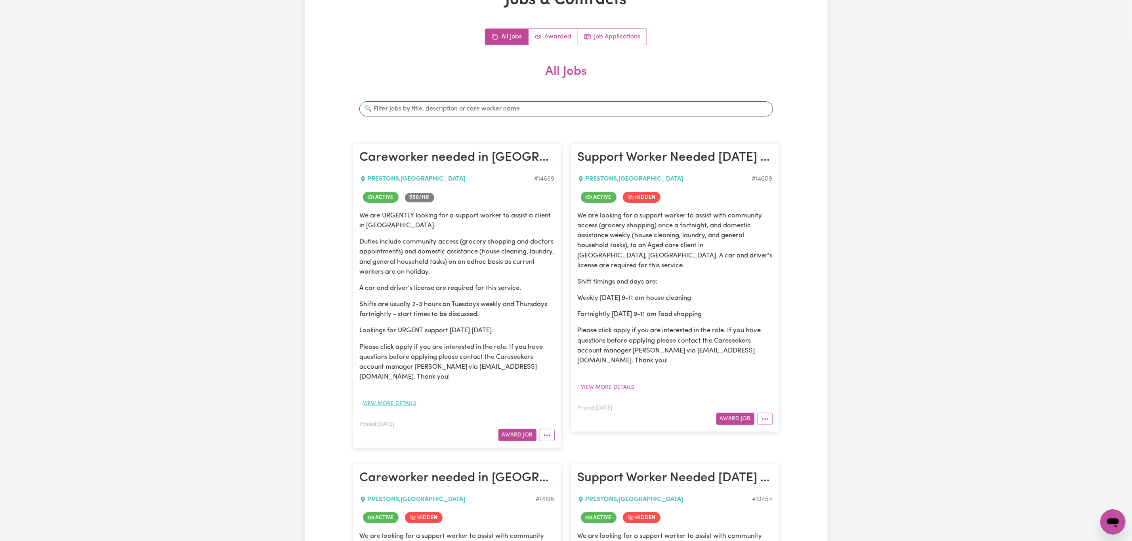
click at [412, 402] on button "View more details" at bounding box center [390, 404] width 61 height 12
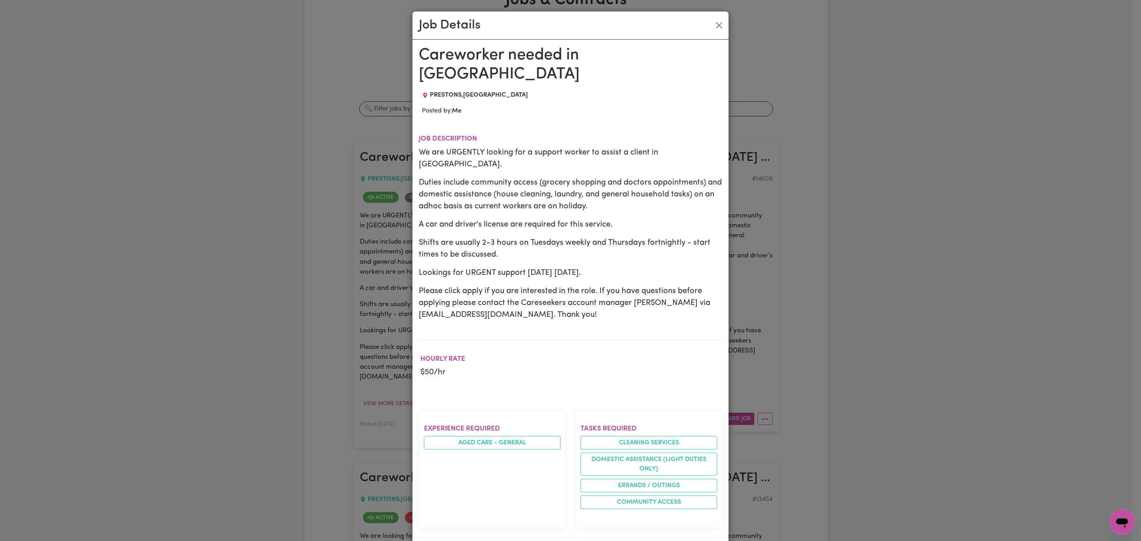
click at [560, 49] on h1 "Careworker needed in [GEOGRAPHIC_DATA]" at bounding box center [570, 65] width 303 height 38
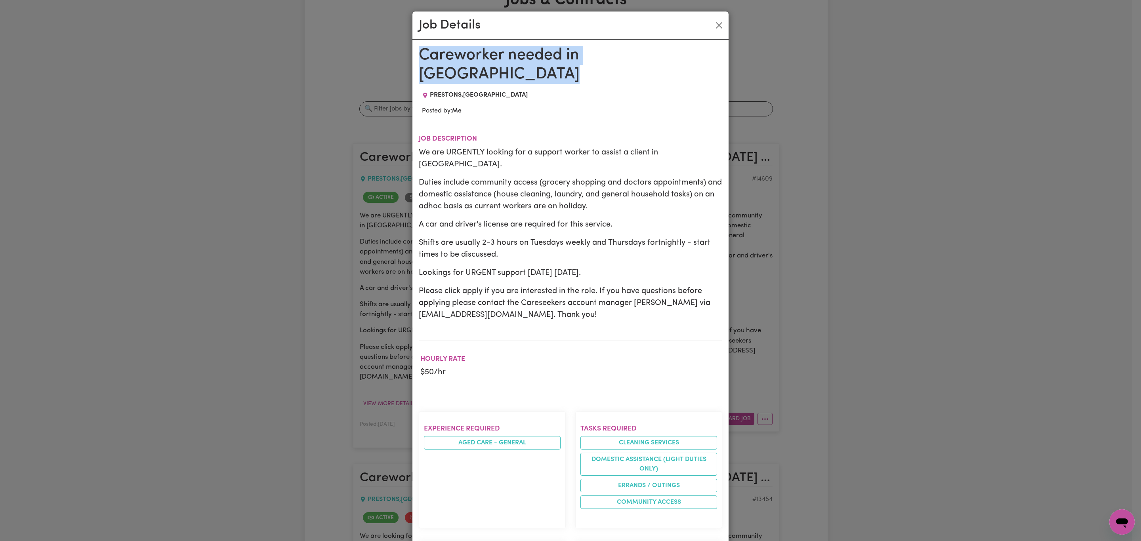
click at [560, 49] on h1 "Careworker needed in [GEOGRAPHIC_DATA]" at bounding box center [570, 65] width 303 height 38
copy h1 "Careworker needed in [GEOGRAPHIC_DATA]"
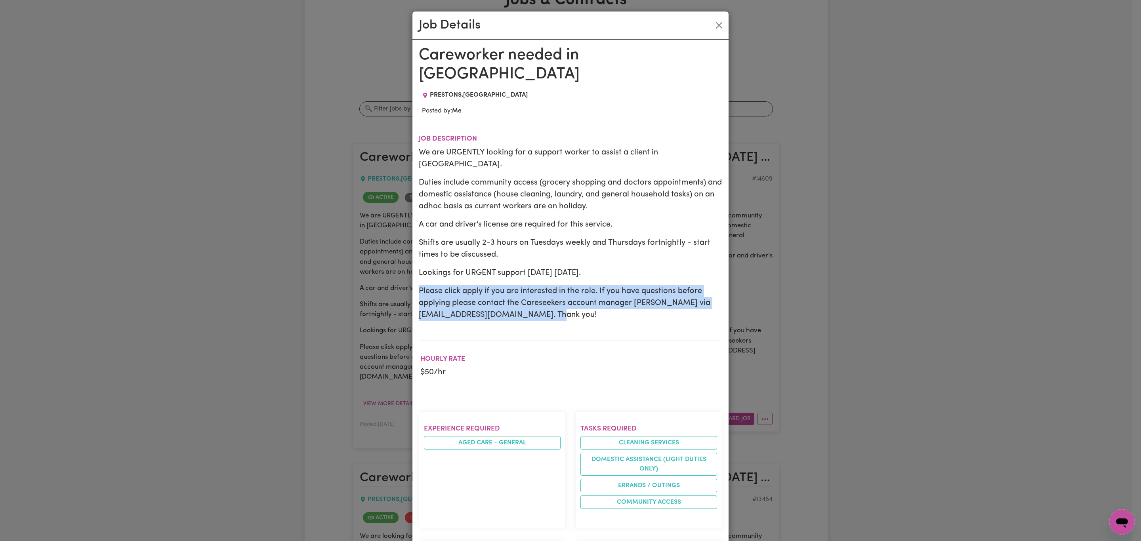
drag, startPoint x: 573, startPoint y: 286, endPoint x: 397, endPoint y: 261, distance: 177.3
click at [397, 261] on div "Job Details Careworker needed in PRESTONS NSW PRESTONS , New South Wales Posted…" at bounding box center [570, 270] width 1141 height 541
copy p "Please click apply if you are interested in the role. If you have questions bef…"
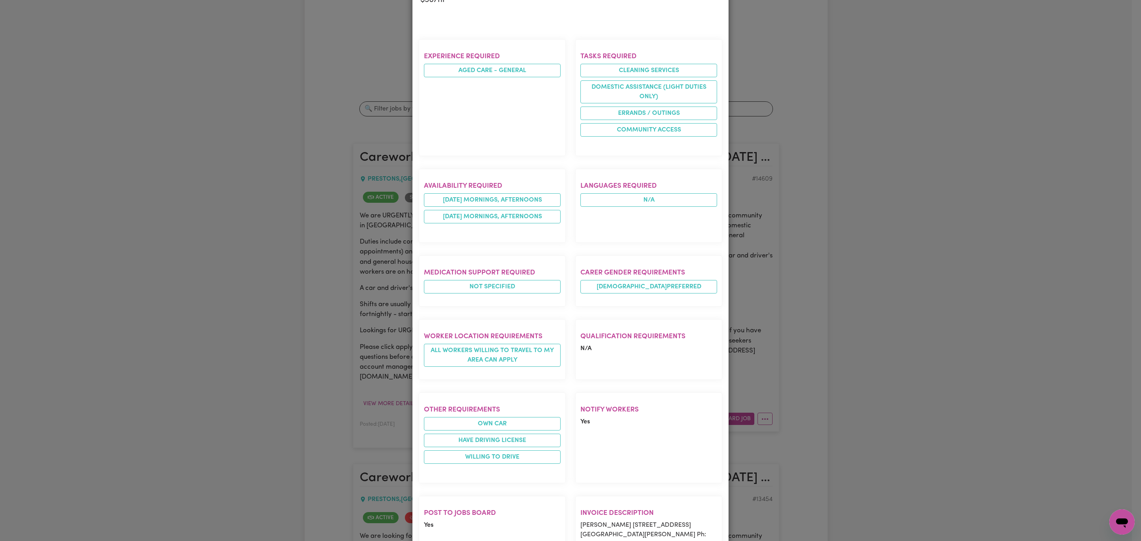
scroll to position [422, 0]
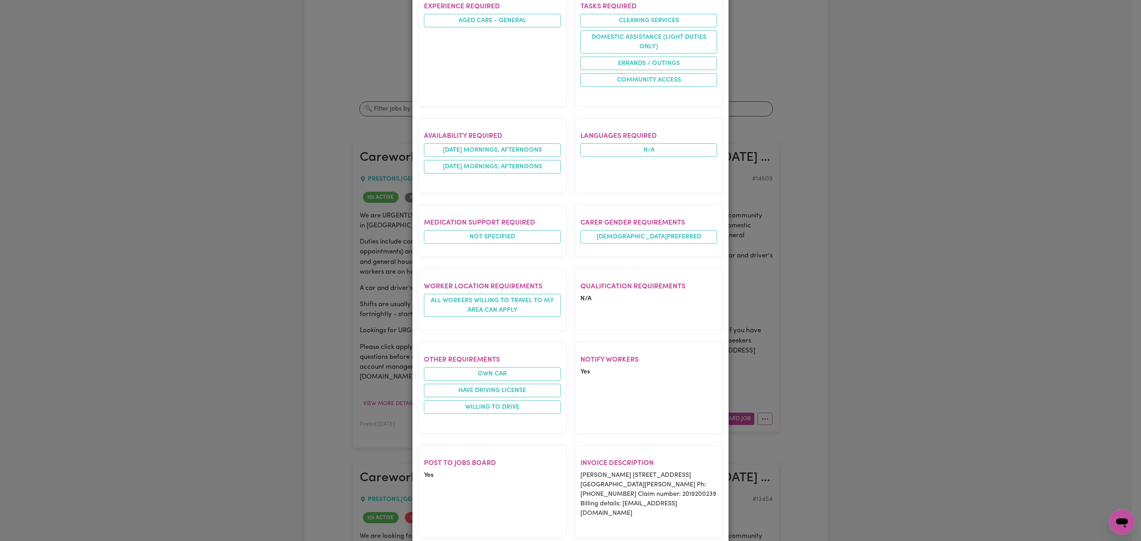
drag, startPoint x: 672, startPoint y: 485, endPoint x: 574, endPoint y: 454, distance: 102.2
click at [575, 454] on section "Invoice description Norman Sinclair 56/25 Tulich Ave, Prestons Blue Hill Retire…" at bounding box center [648, 492] width 147 height 92
click at [633, 471] on p "Norman Sinclair 56/25 Tulich Ave, Prestons Blue Hill Retirement Village Ph: 02 …" at bounding box center [648, 495] width 137 height 48
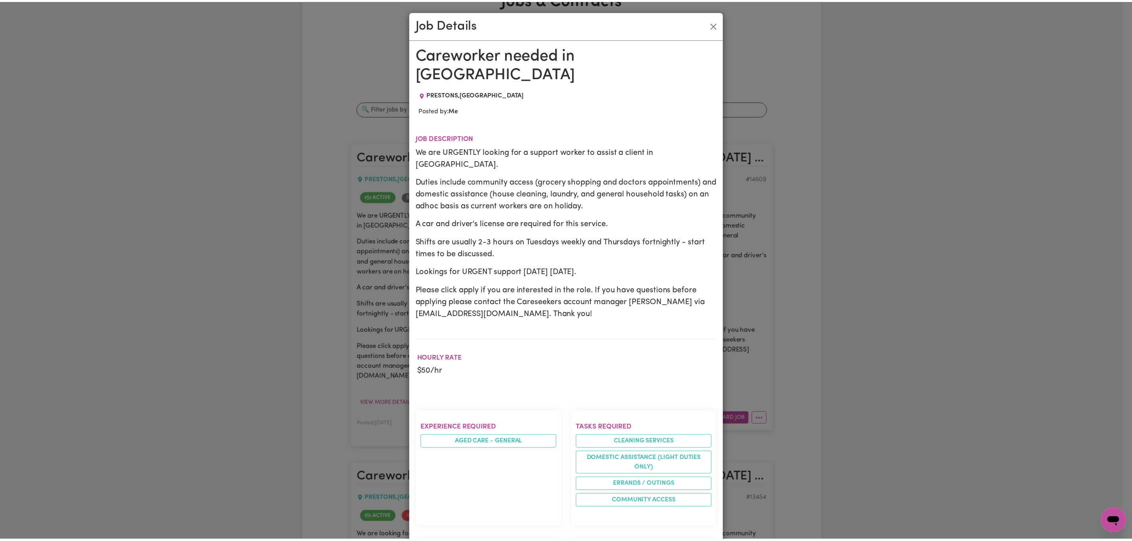
scroll to position [0, 0]
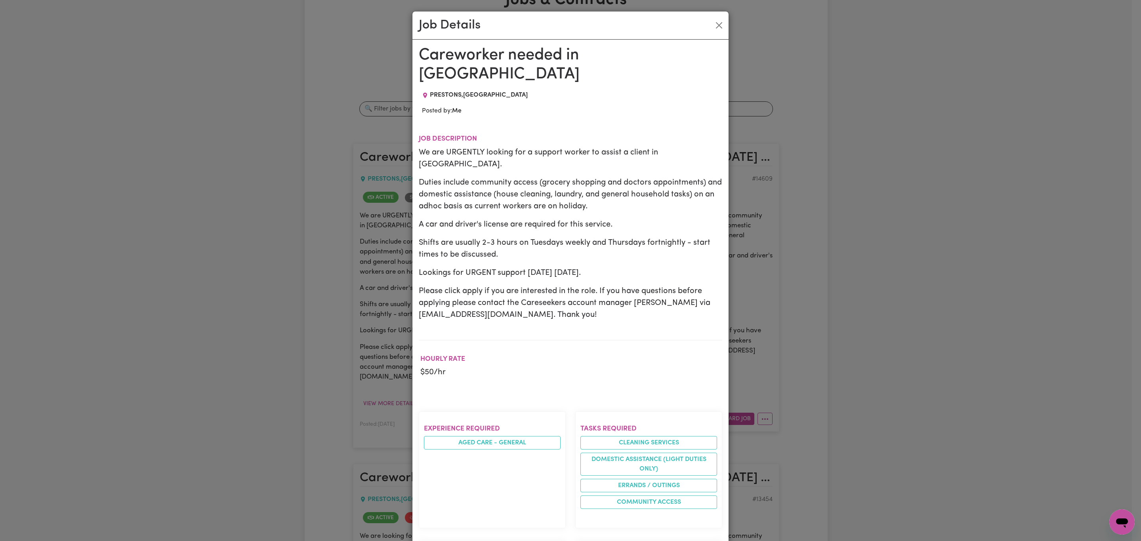
click at [706, 26] on div "Job Details" at bounding box center [570, 25] width 316 height 28
click at [716, 24] on button "Close" at bounding box center [719, 25] width 13 height 13
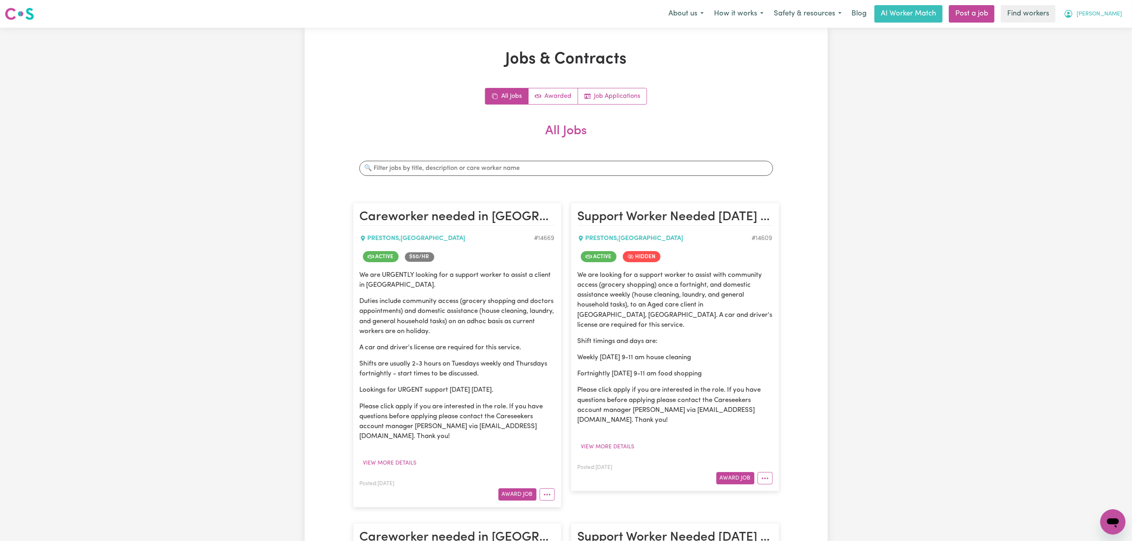
click at [1073, 12] on icon "My Account" at bounding box center [1069, 14] width 10 height 10
click at [1093, 36] on link "My Dashboard" at bounding box center [1095, 30] width 63 height 15
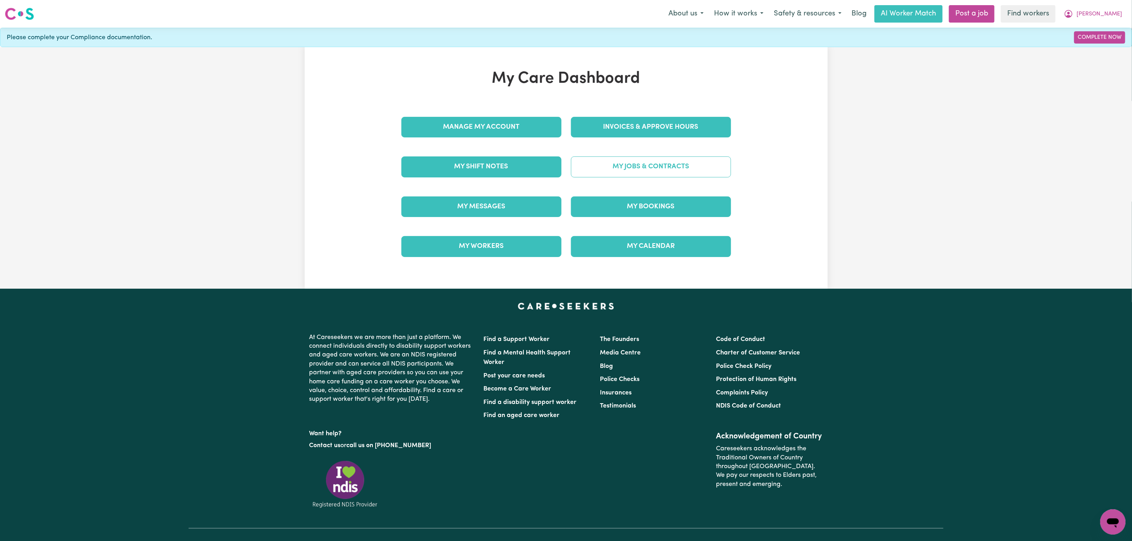
click at [599, 175] on link "My Jobs & Contracts" at bounding box center [651, 167] width 160 height 21
